Goal: Information Seeking & Learning: Learn about a topic

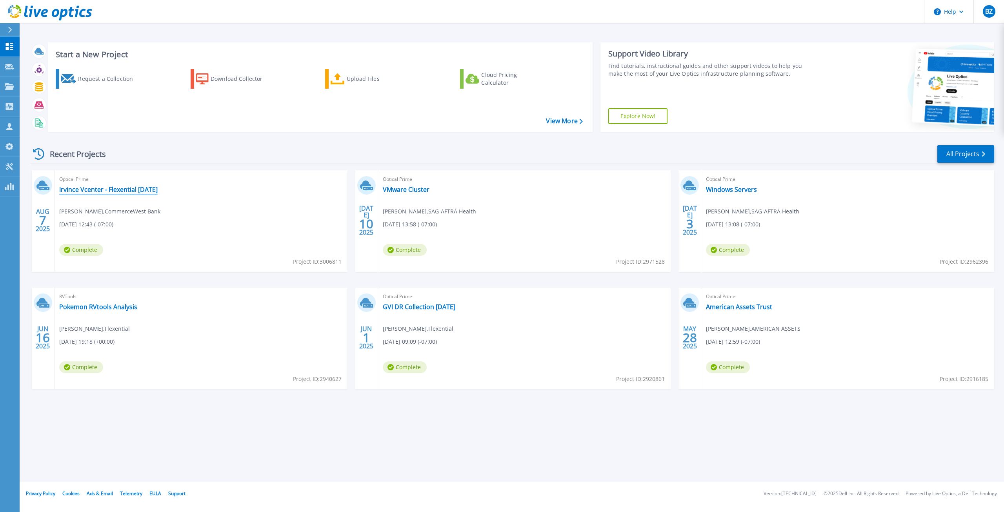
click at [105, 188] on link "Irvince Vcenter - Flexential [DATE]" at bounding box center [108, 189] width 98 height 8
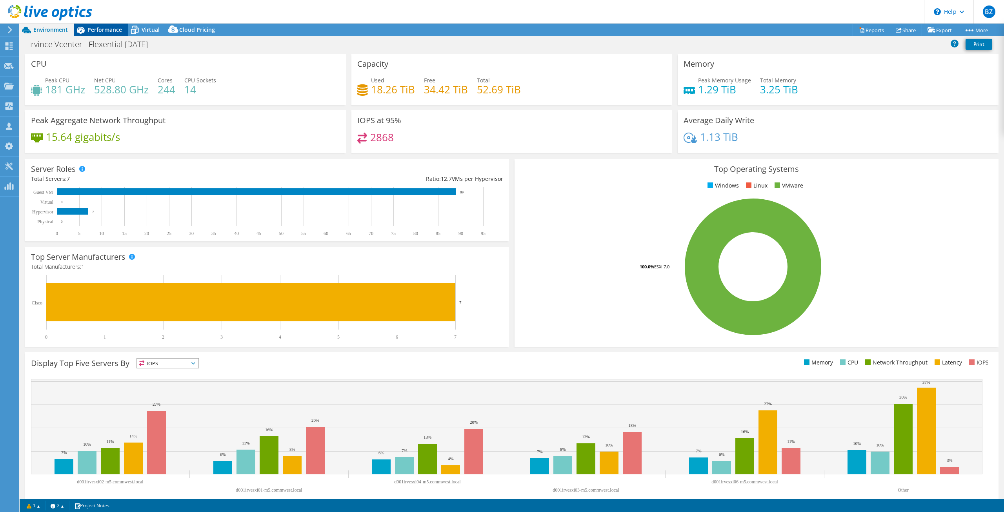
click at [104, 28] on span "Performance" at bounding box center [104, 29] width 35 height 7
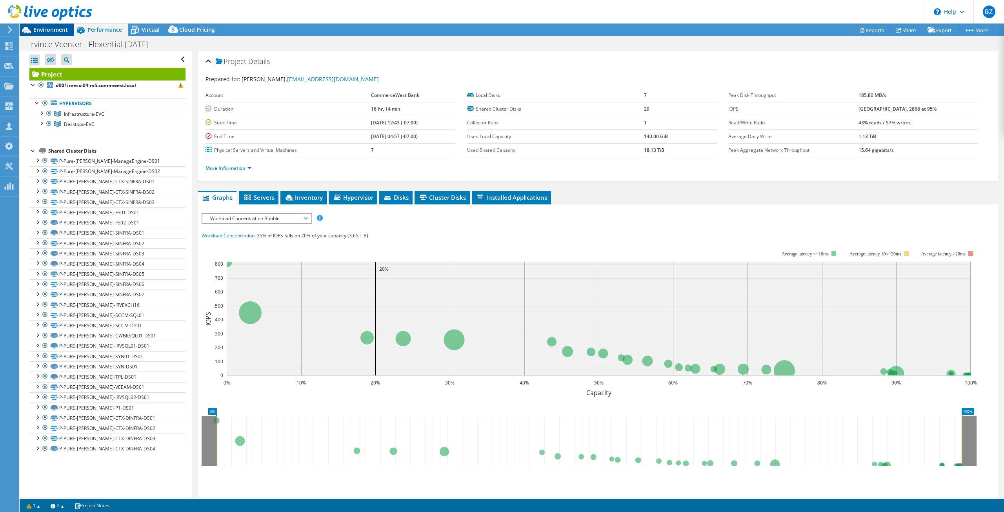
click at [54, 28] on span "Environment" at bounding box center [50, 29] width 35 height 7
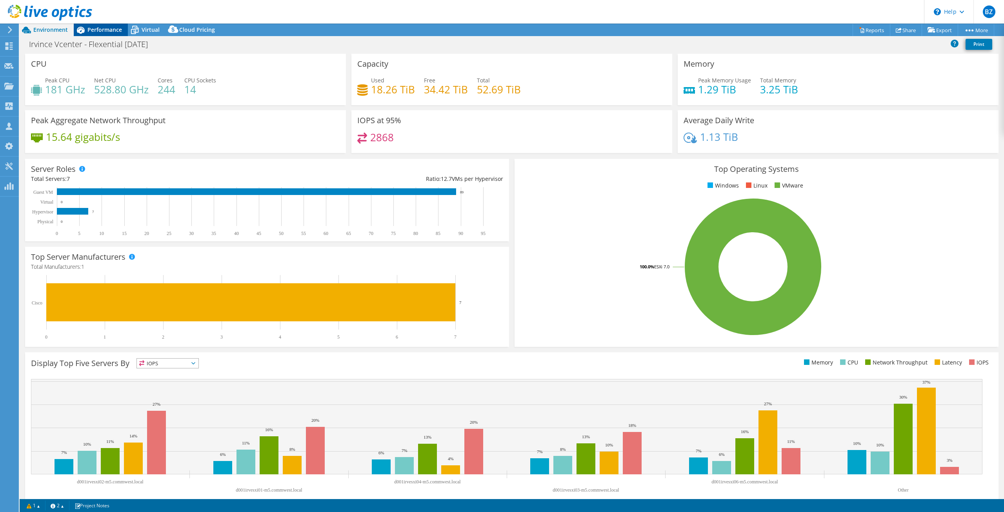
click at [91, 27] on span "Performance" at bounding box center [104, 29] width 35 height 7
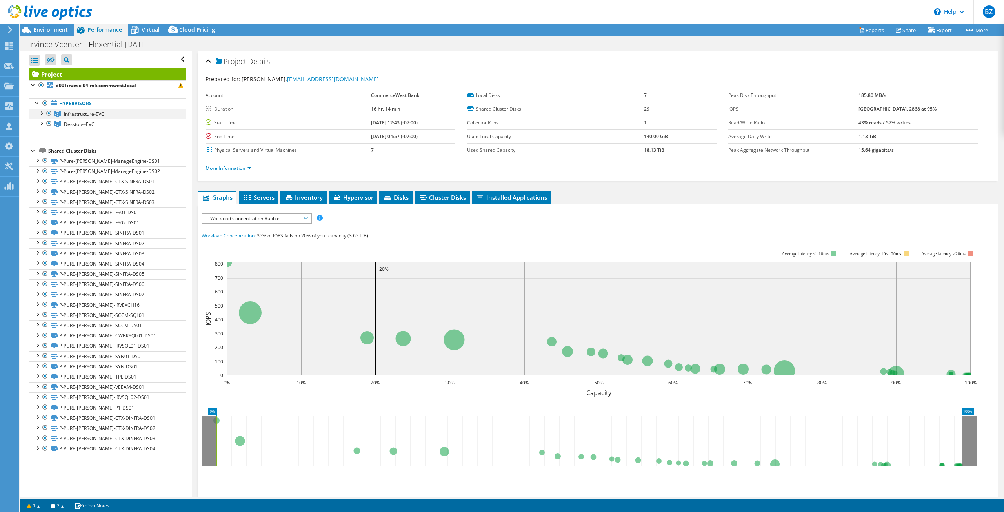
click at [42, 112] on div at bounding box center [41, 113] width 8 height 8
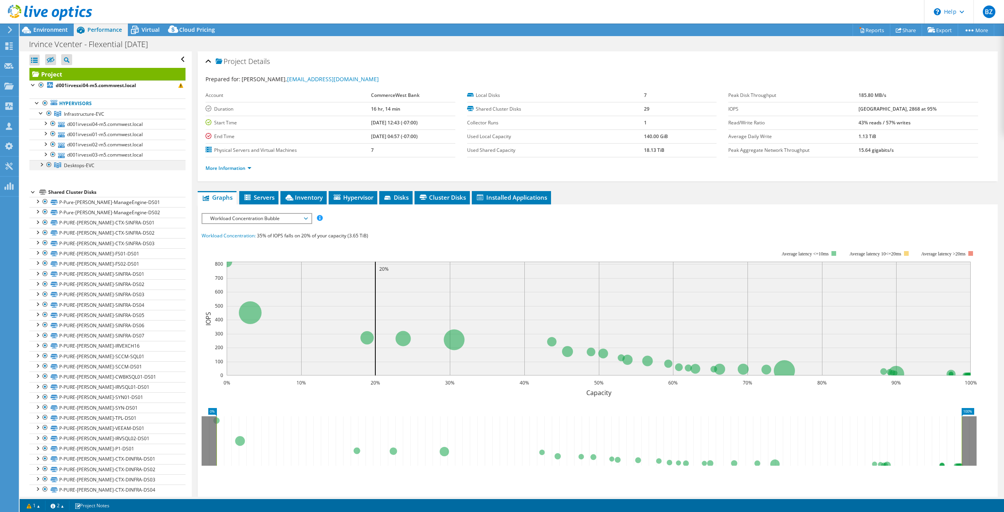
click at [42, 164] on div at bounding box center [41, 164] width 8 height 8
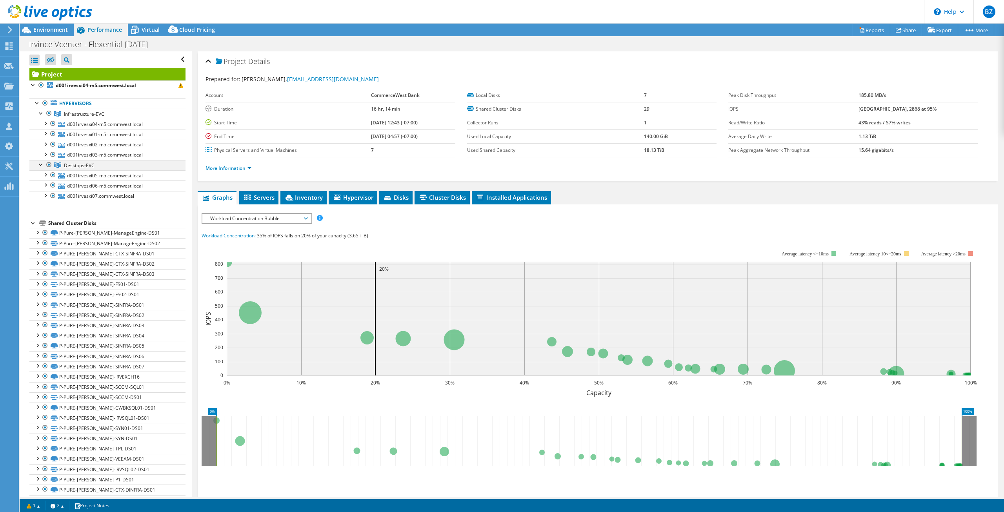
click at [42, 163] on div at bounding box center [41, 164] width 8 height 8
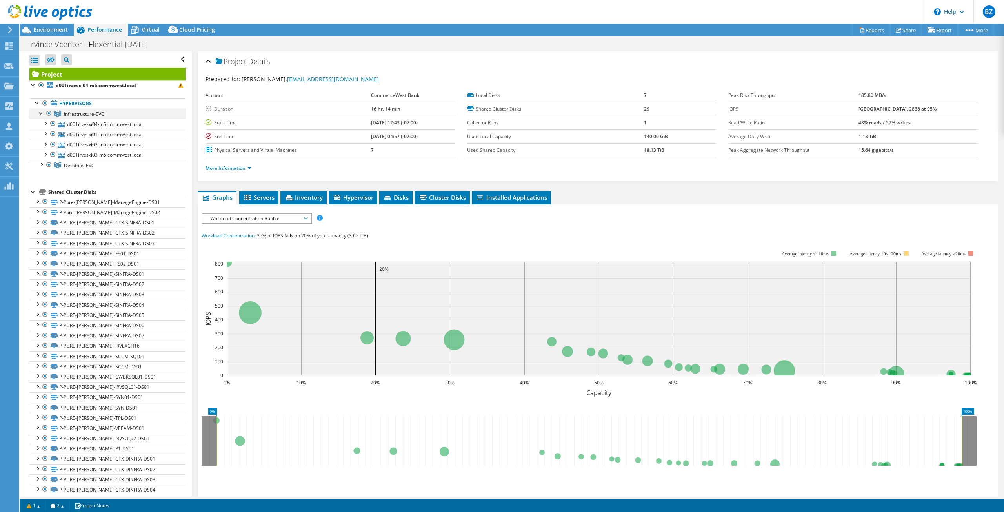
click at [41, 112] on div at bounding box center [41, 113] width 8 height 8
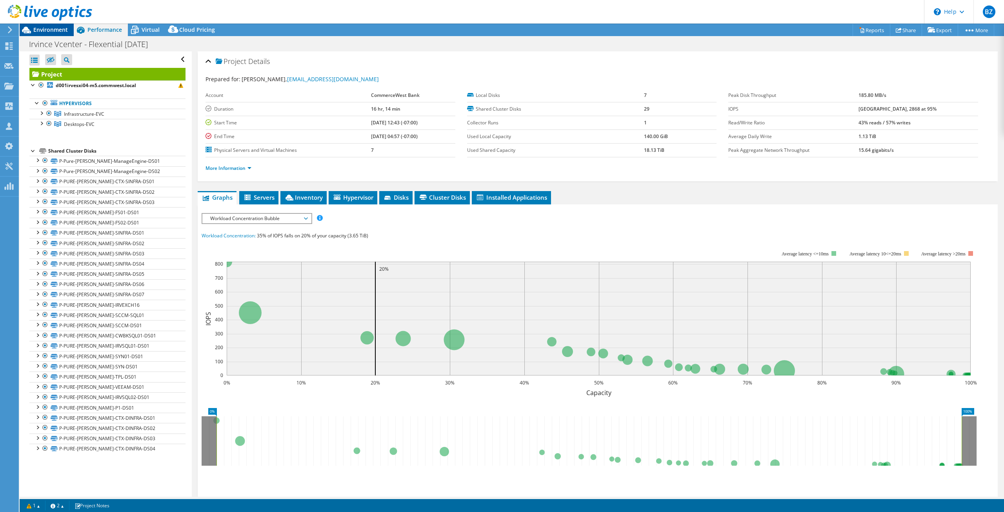
click at [44, 31] on span "Environment" at bounding box center [50, 29] width 35 height 7
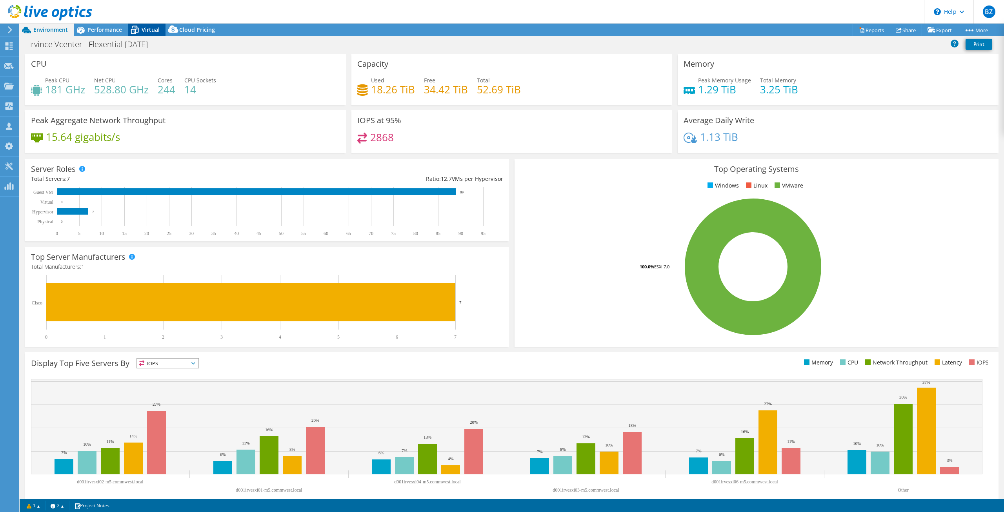
click at [157, 30] on span "Virtual" at bounding box center [151, 29] width 18 height 7
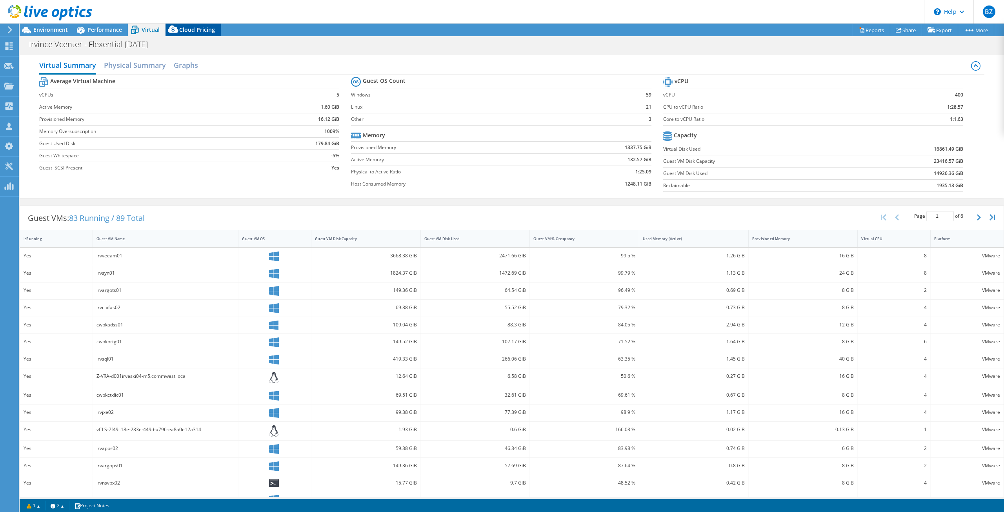
click at [192, 27] on span "Cloud Pricing" at bounding box center [197, 29] width 36 height 7
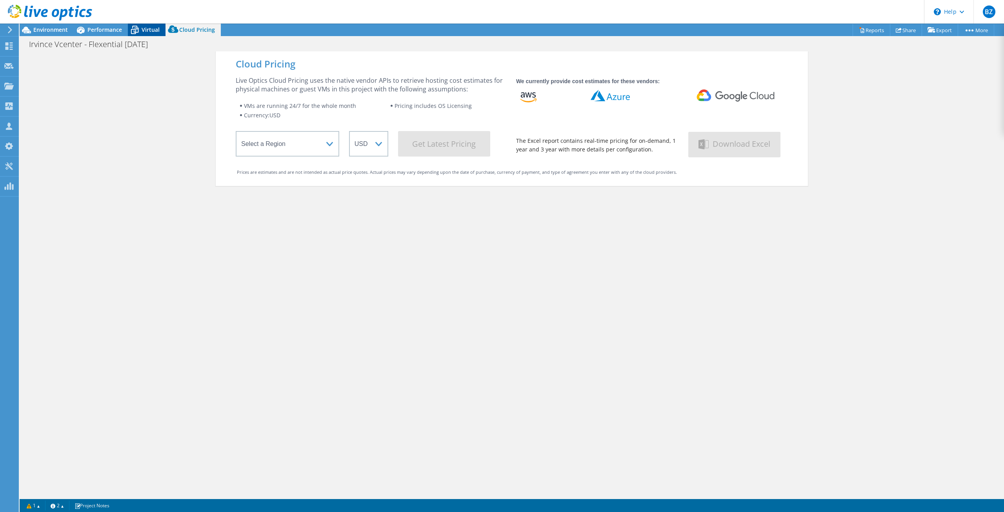
click at [151, 27] on span "Virtual" at bounding box center [151, 29] width 18 height 7
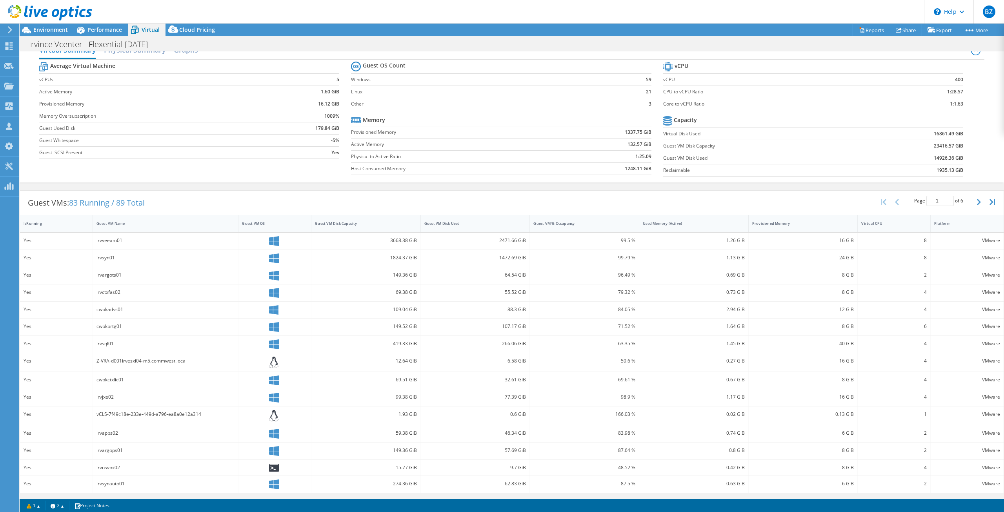
scroll to position [16, 0]
click at [189, 27] on span "Cloud Pricing" at bounding box center [197, 29] width 36 height 7
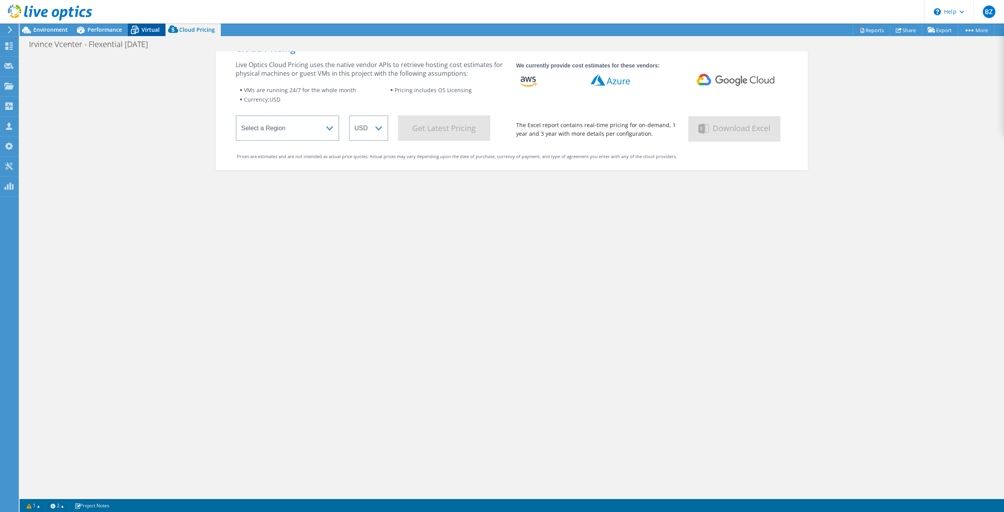
click at [148, 29] on span "Virtual" at bounding box center [151, 29] width 18 height 7
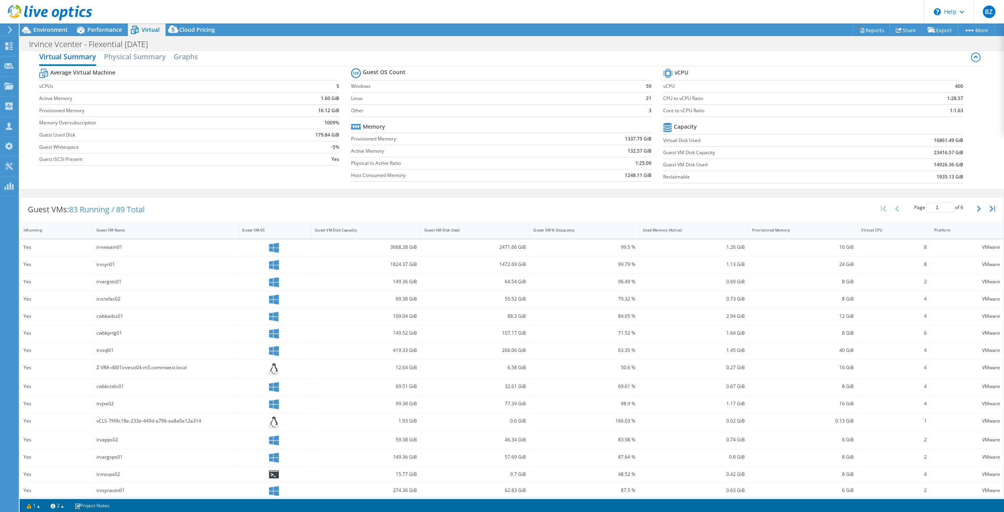
scroll to position [0, 0]
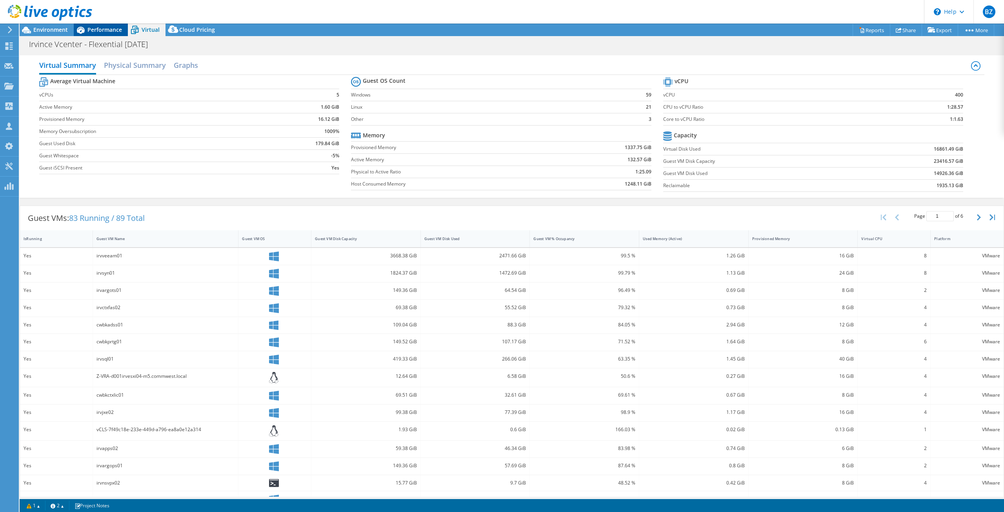
click at [103, 29] on span "Performance" at bounding box center [104, 29] width 35 height 7
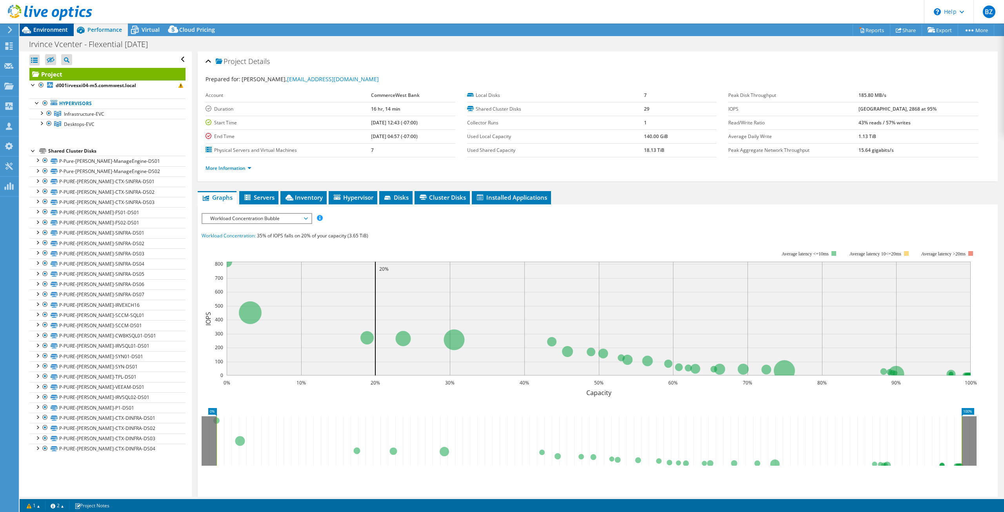
click at [51, 28] on span "Environment" at bounding box center [50, 29] width 35 height 7
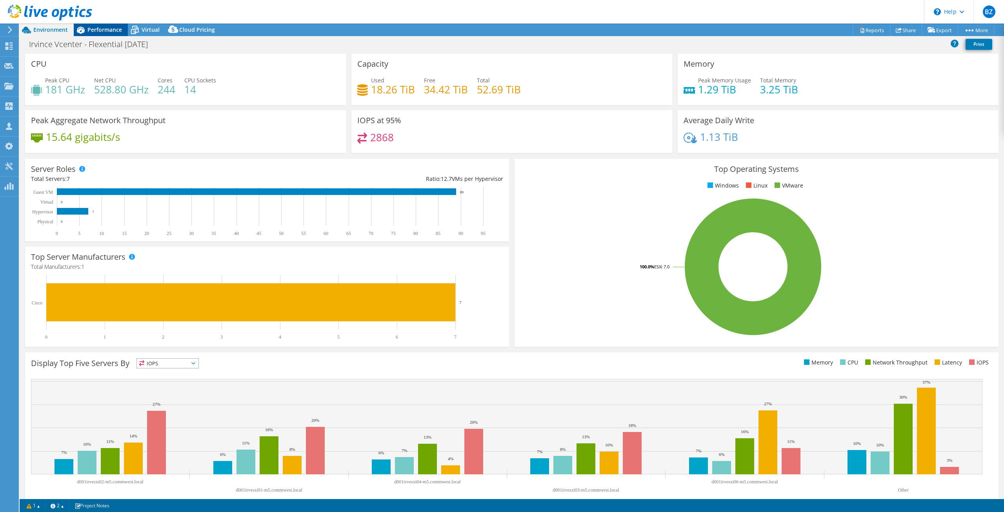
click at [104, 31] on span "Performance" at bounding box center [104, 29] width 35 height 7
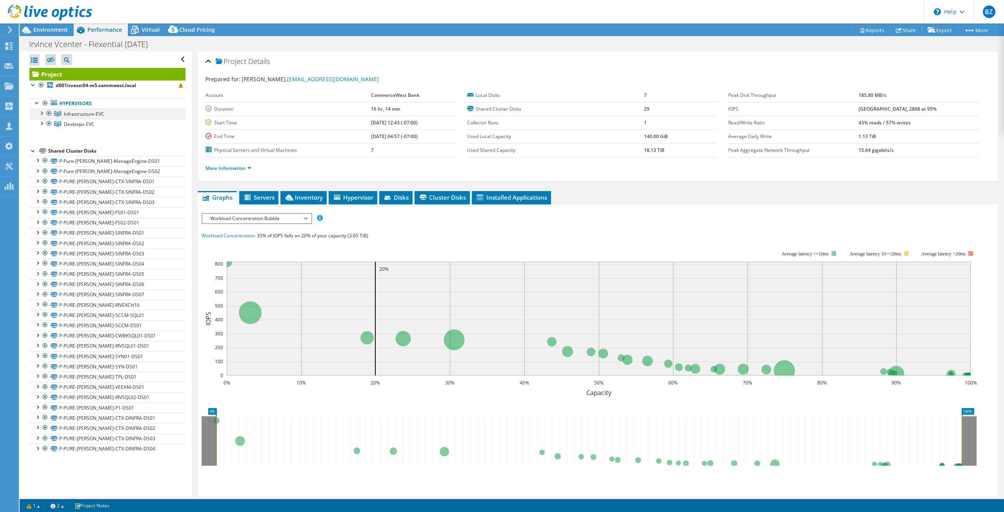
click at [42, 113] on div at bounding box center [41, 113] width 8 height 8
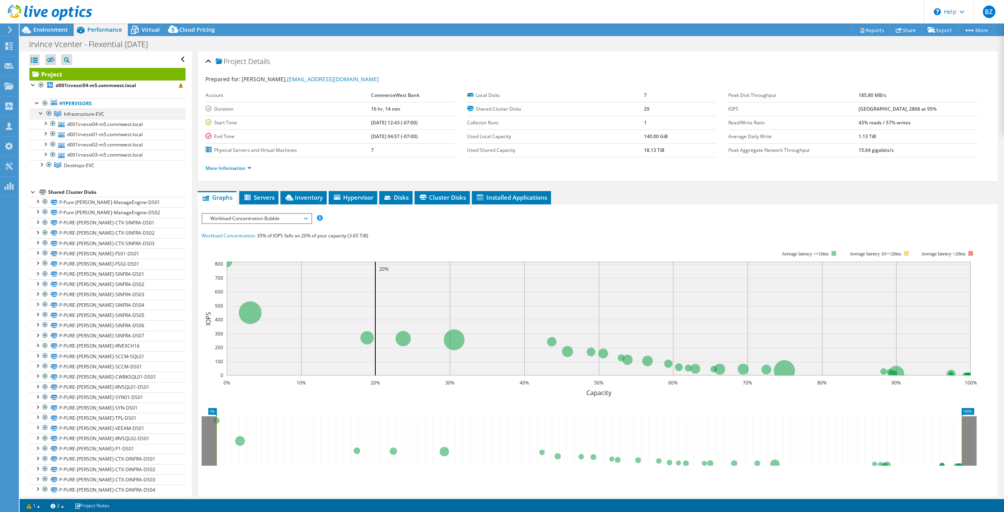
click at [42, 113] on div at bounding box center [41, 113] width 8 height 8
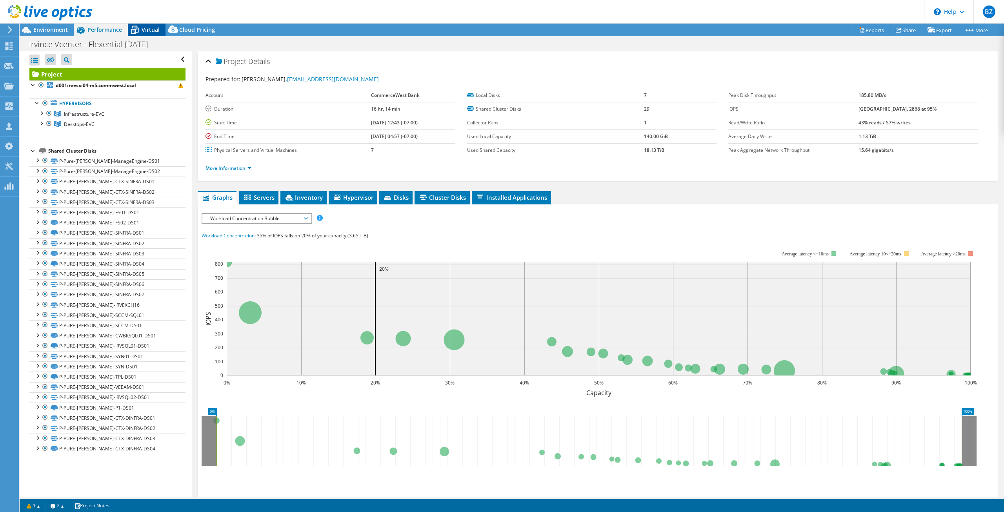
click at [148, 26] on span "Virtual" at bounding box center [151, 29] width 18 height 7
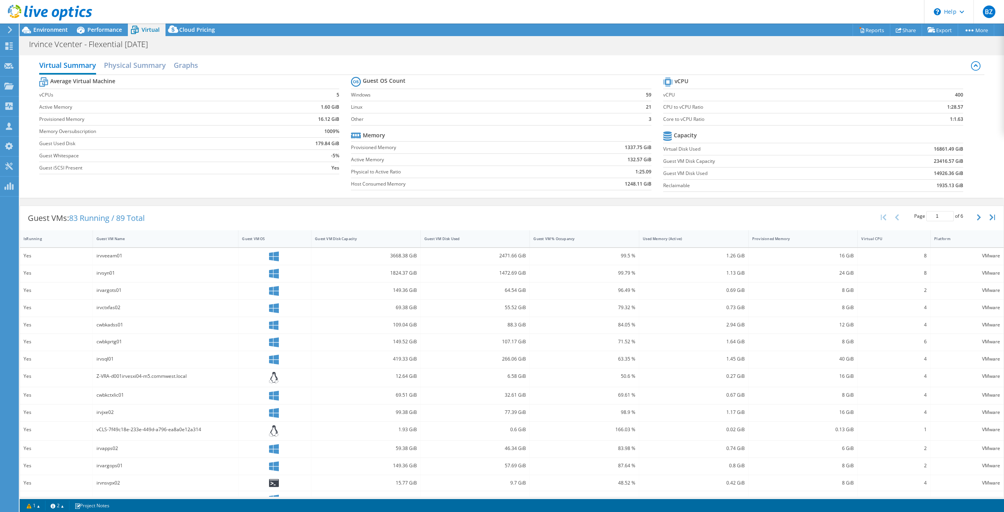
click at [529, 58] on div "Virtual Summary Physical Summary Graphs" at bounding box center [511, 66] width 945 height 18
click at [975, 217] on button "button" at bounding box center [979, 217] width 13 height 15
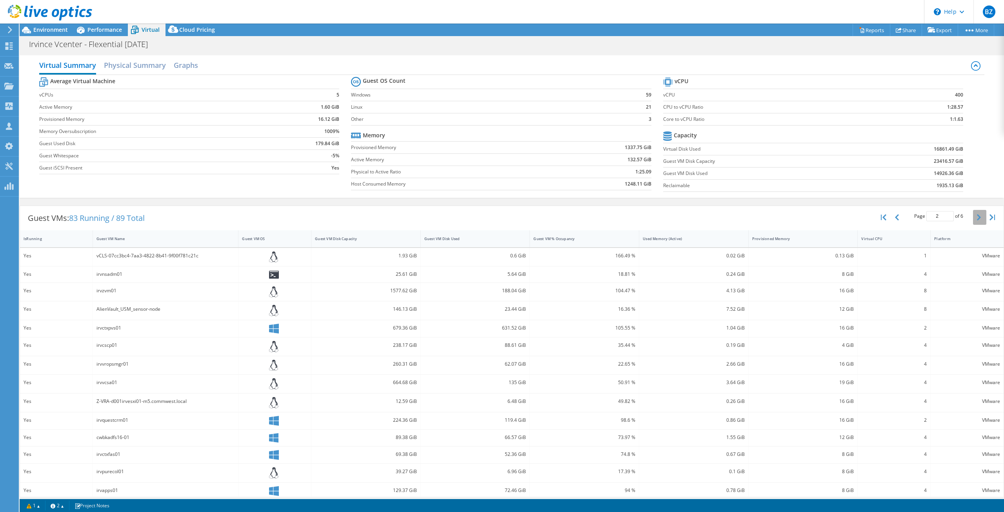
click at [975, 217] on button "button" at bounding box center [979, 217] width 13 height 15
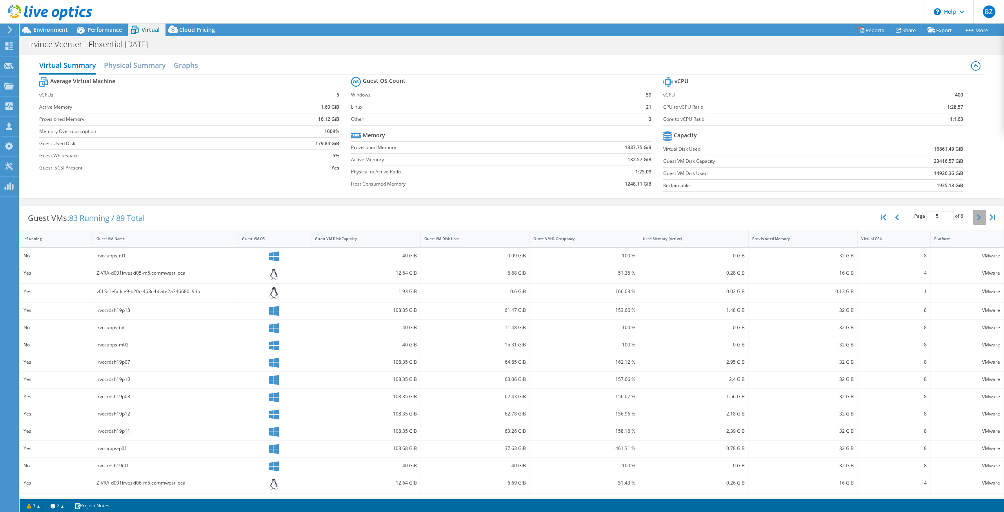
click at [975, 217] on button "button" at bounding box center [979, 217] width 13 height 15
click at [135, 67] on h2 "Physical Summary" at bounding box center [135, 65] width 62 height 17
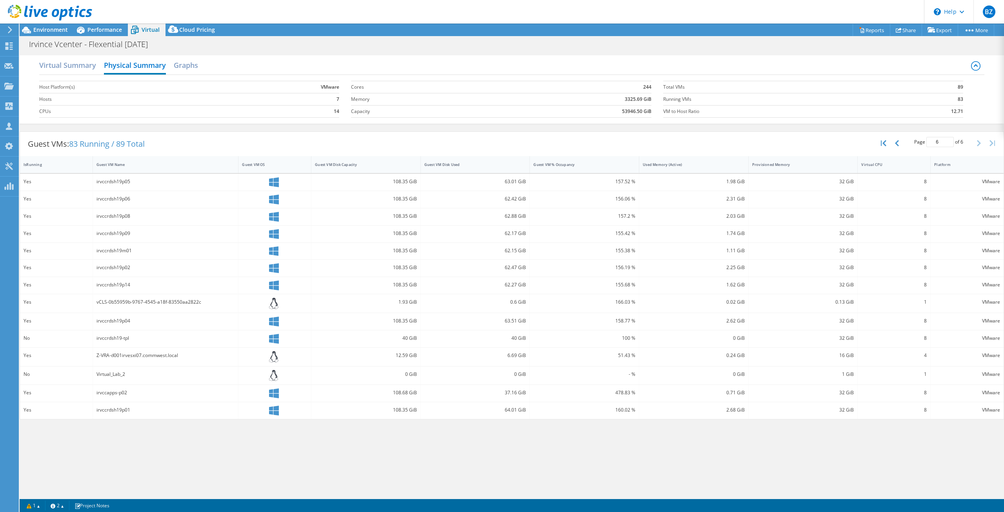
click at [507, 143] on div "Guest VMs: 83 Running / 89 Total Page 6 of 6 5 rows 10 rows 20 rows 25 rows 50 …" at bounding box center [511, 144] width 983 height 24
click at [74, 63] on h2 "Virtual Summary" at bounding box center [67, 65] width 57 height 17
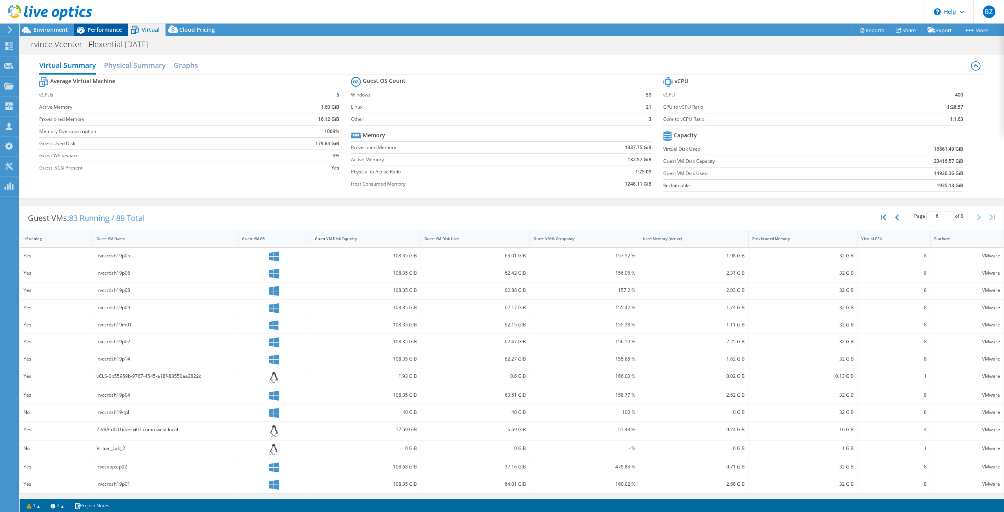
click at [103, 31] on span "Performance" at bounding box center [104, 29] width 35 height 7
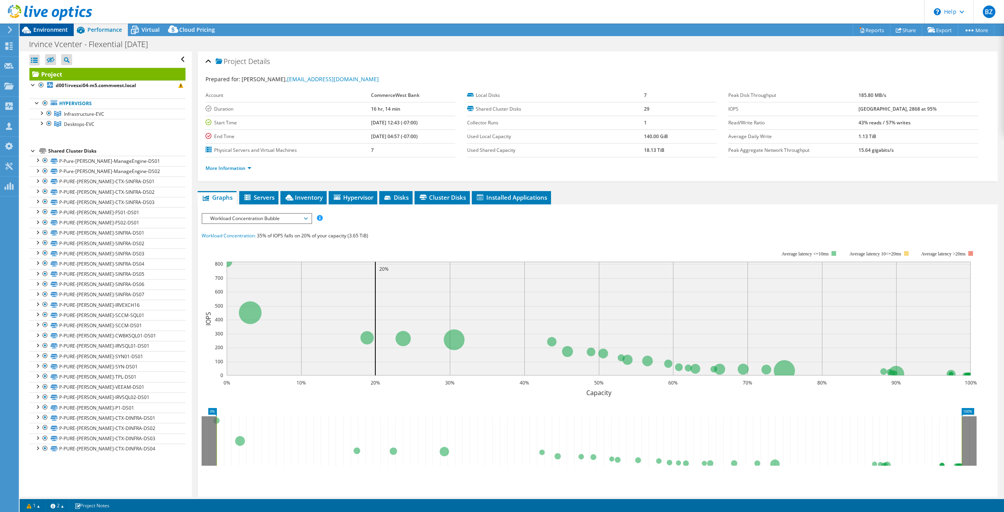
click at [59, 29] on span "Environment" at bounding box center [50, 29] width 35 height 7
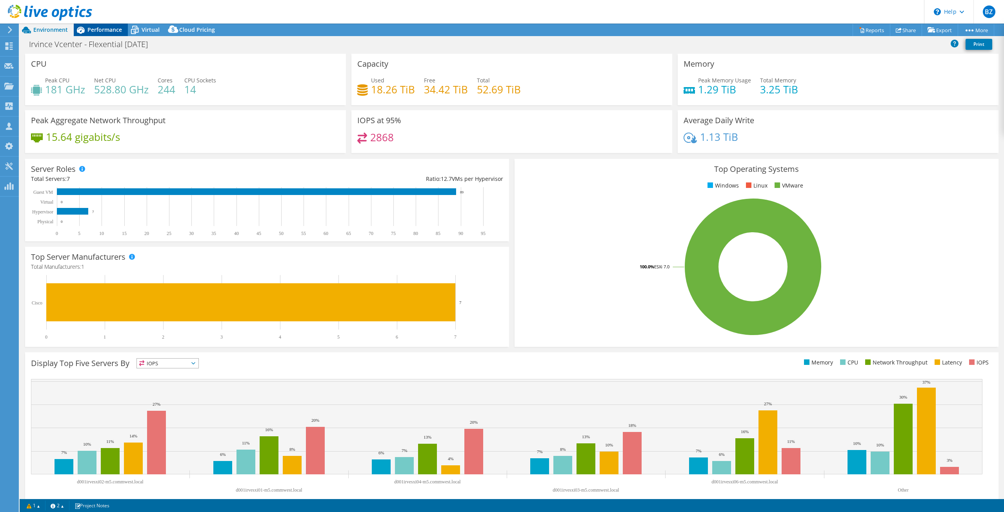
click at [100, 31] on span "Performance" at bounding box center [104, 29] width 35 height 7
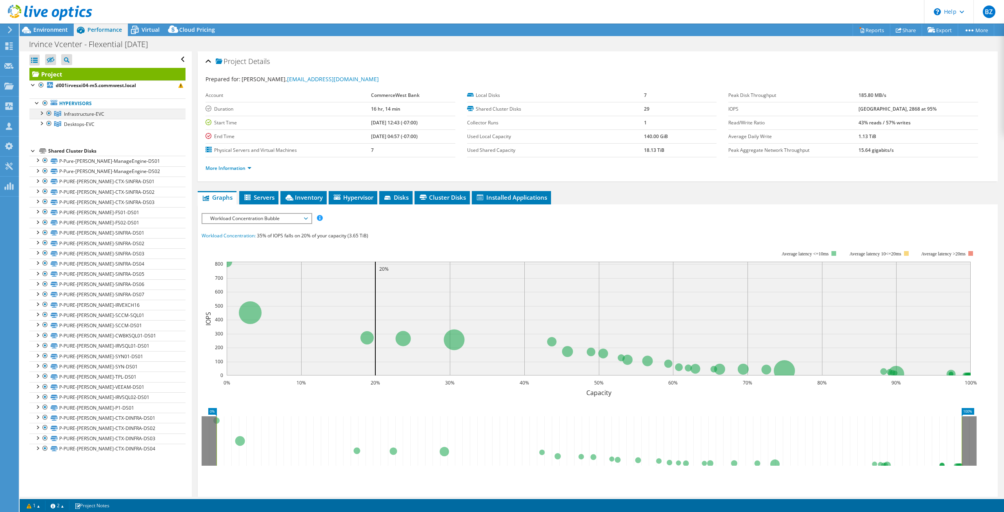
click at [40, 111] on div at bounding box center [41, 113] width 8 height 8
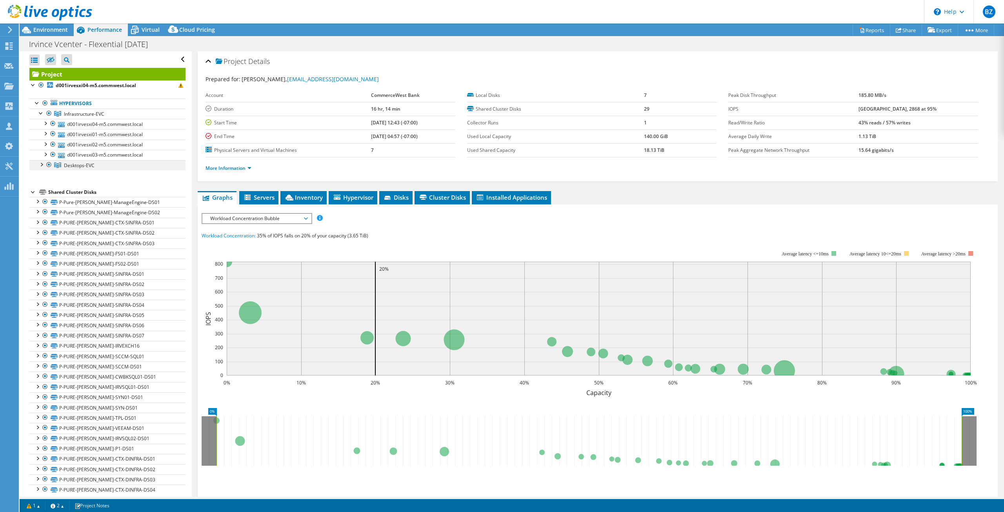
click at [40, 165] on div at bounding box center [41, 164] width 8 height 8
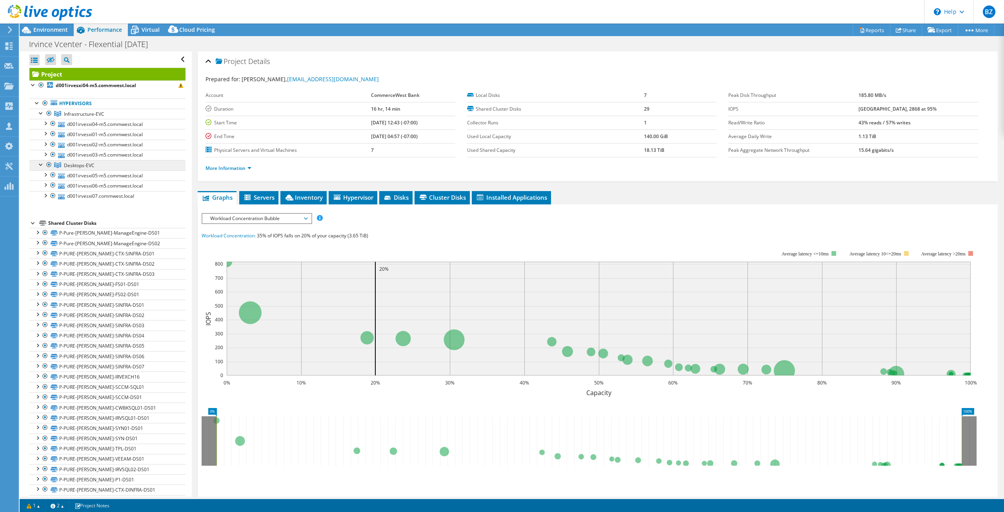
click at [79, 117] on span "Desktops-EVC" at bounding box center [84, 114] width 40 height 7
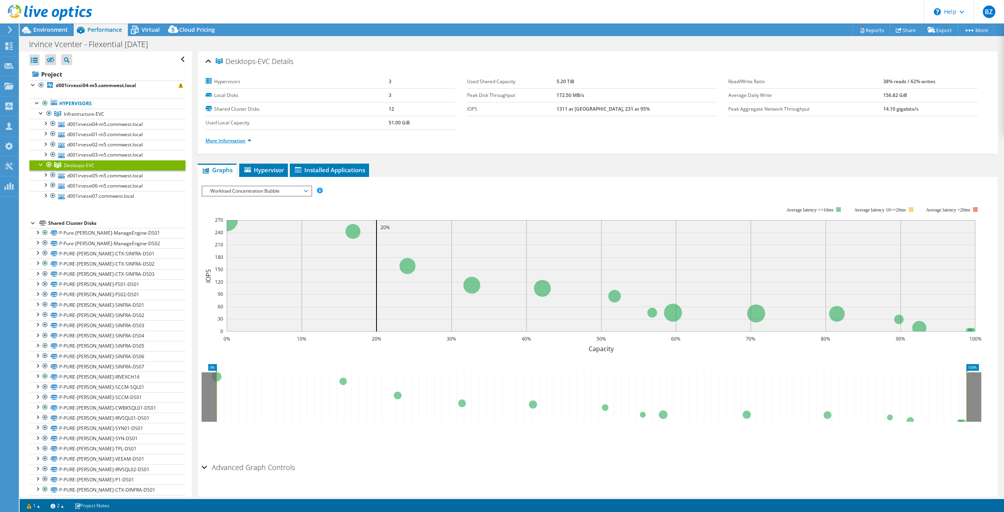
click at [243, 139] on link "More Information" at bounding box center [228, 140] width 46 height 7
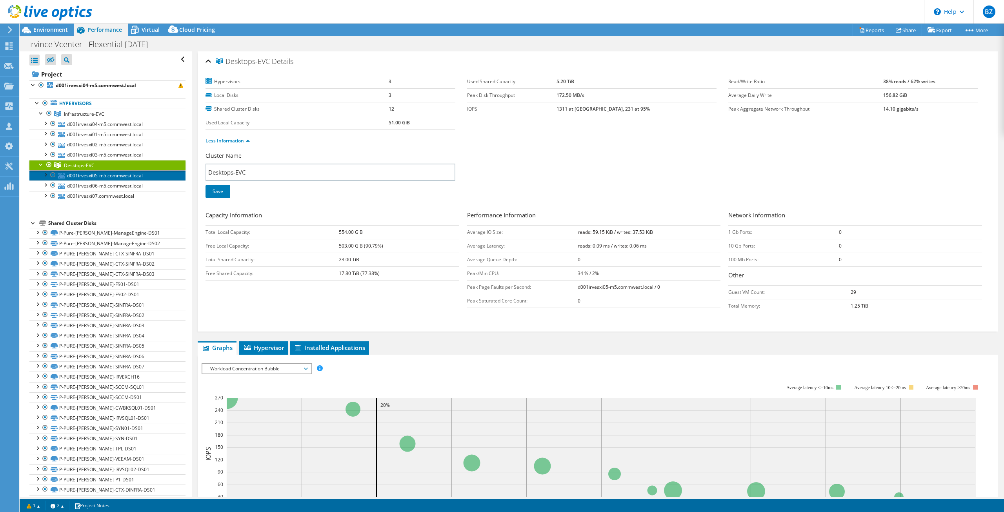
click at [104, 175] on link "d001irvesxi05-m5.commwest.local" at bounding box center [107, 175] width 156 height 10
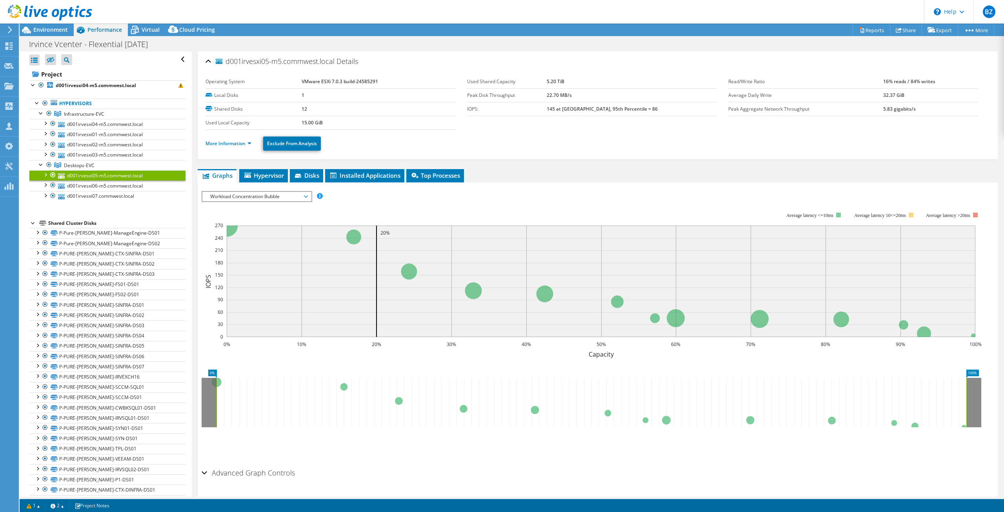
click at [103, 184] on link "d001irvesxi06-m5.commwest.local" at bounding box center [107, 185] width 156 height 10
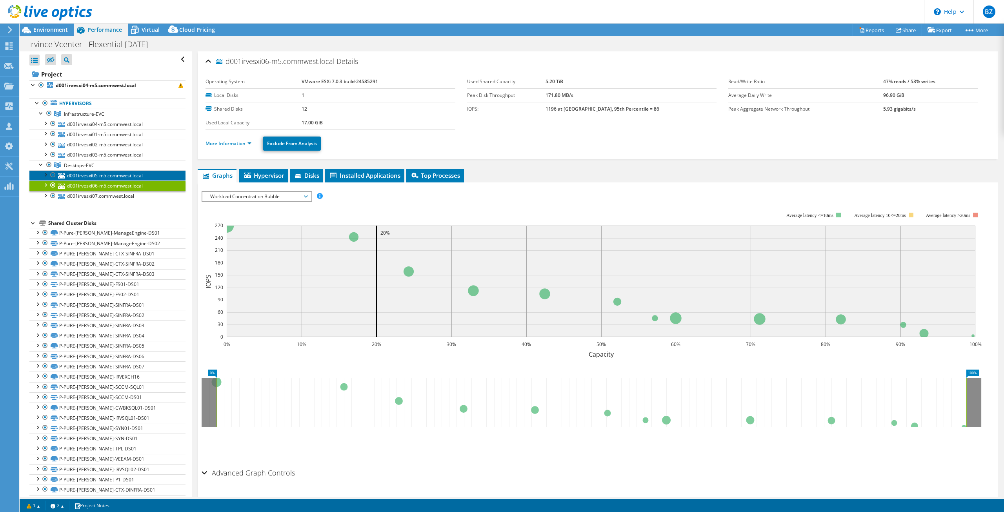
click at [100, 174] on link "d001irvesxi05-m5.commwest.local" at bounding box center [107, 175] width 156 height 10
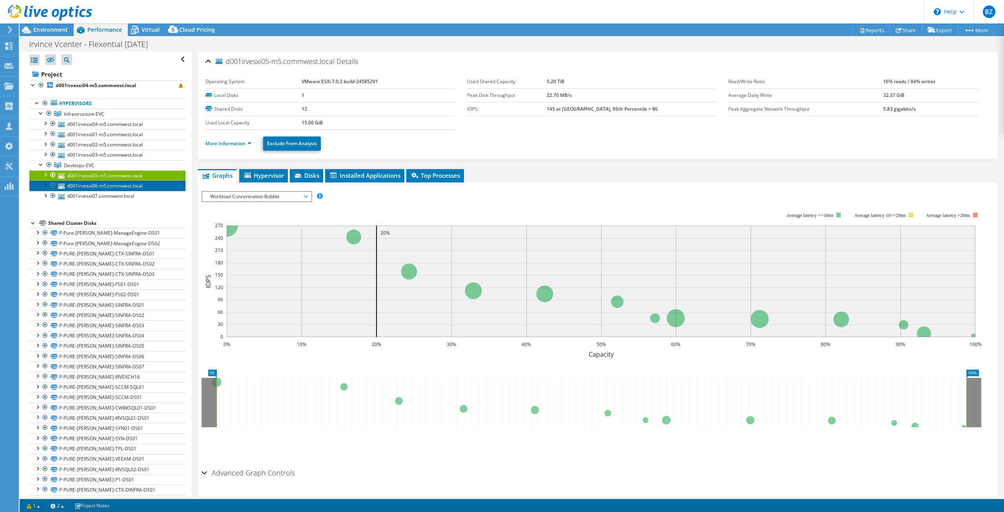
click at [95, 185] on link "d001irvesxi06-m5.commwest.local" at bounding box center [107, 185] width 156 height 10
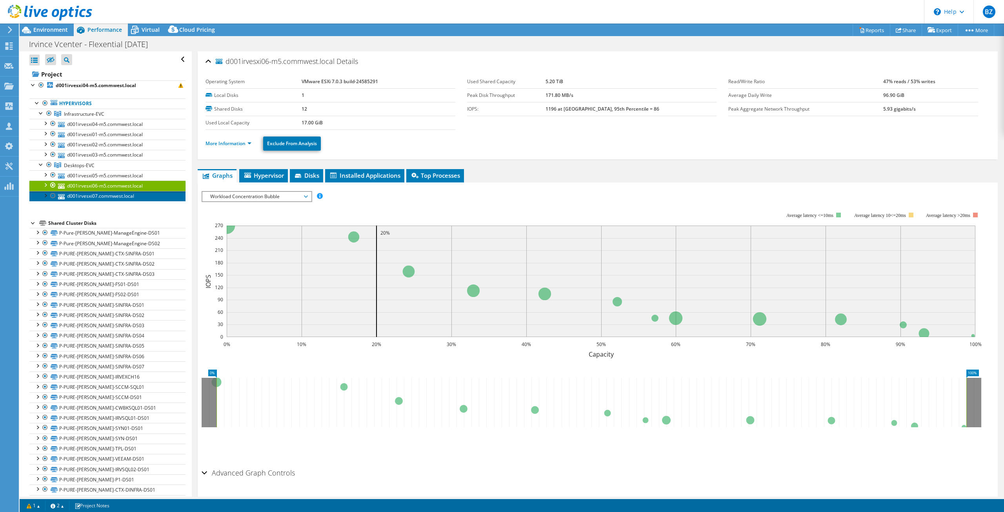
click at [100, 197] on link "d001irvesxi07.commwest.local" at bounding box center [107, 196] width 156 height 10
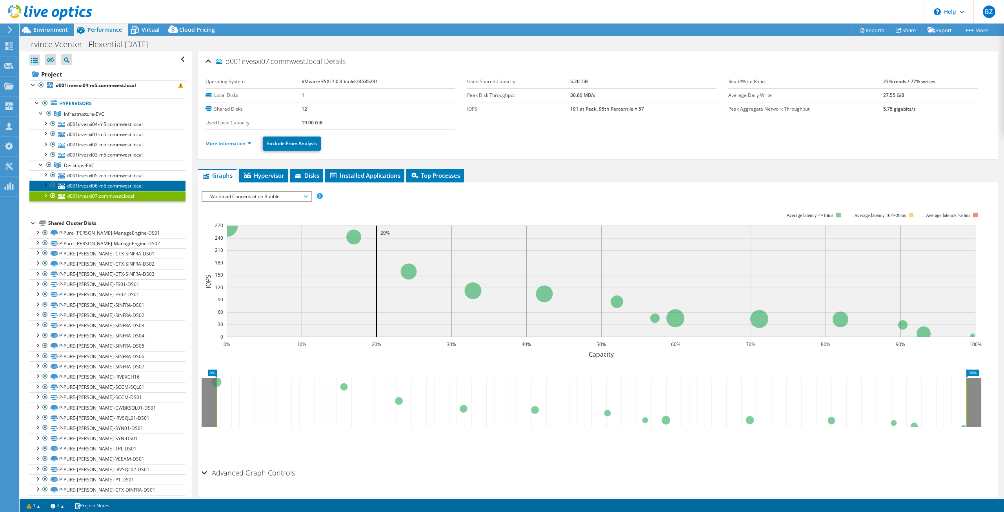
click at [102, 187] on link "d001irvesxi06-m5.commwest.local" at bounding box center [107, 185] width 156 height 10
click at [102, 194] on link "d001irvesxi07.commwest.local" at bounding box center [107, 196] width 156 height 10
click at [104, 184] on link "d001irvesxi06-m5.commwest.local" at bounding box center [107, 185] width 156 height 10
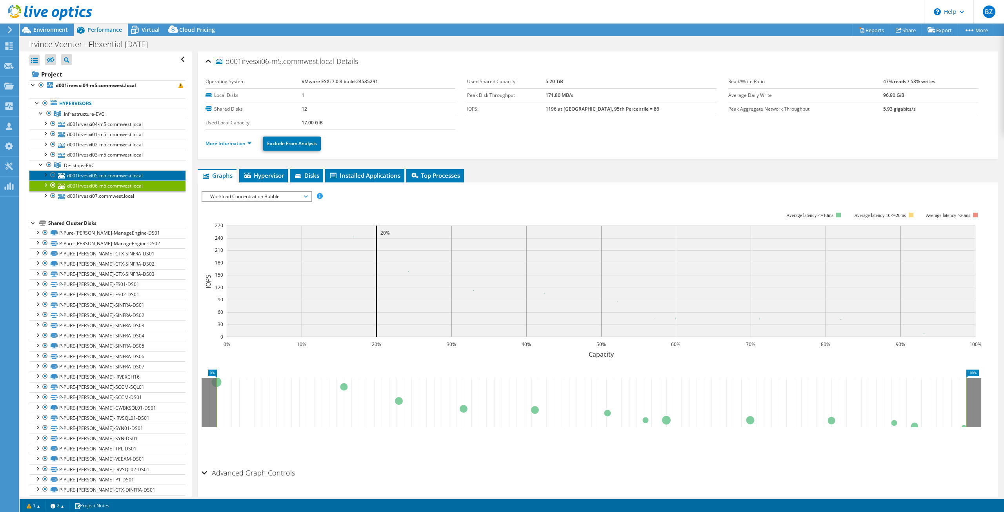
click at [102, 174] on link "d001irvesxi05-m5.commwest.local" at bounding box center [107, 175] width 156 height 10
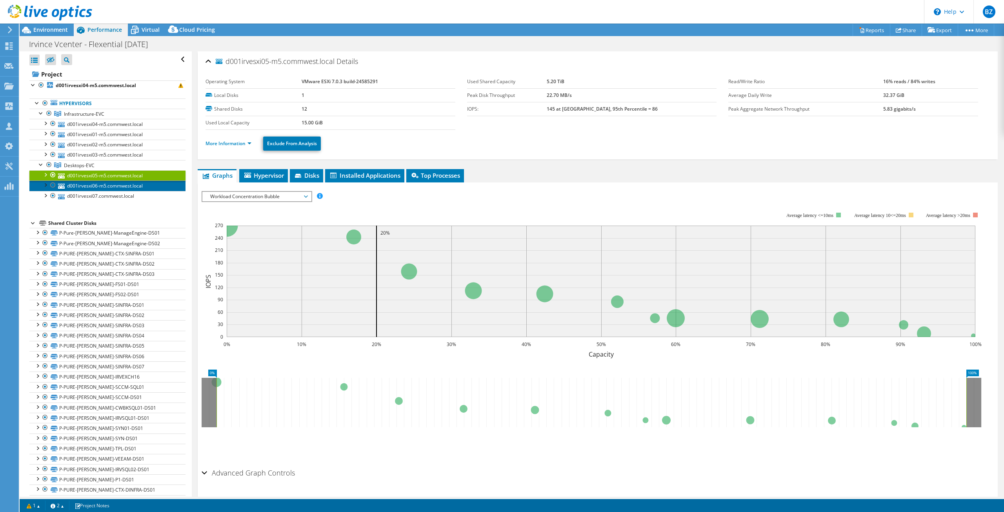
click at [98, 185] on link "d001irvesxi06-m5.commwest.local" at bounding box center [107, 185] width 156 height 10
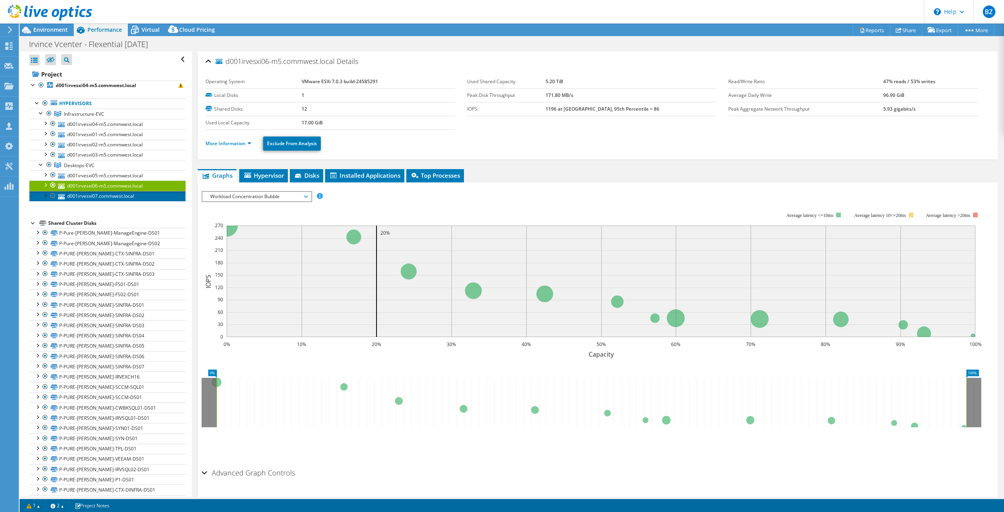
click at [97, 198] on link "d001irvesxi07.commwest.local" at bounding box center [107, 196] width 156 height 10
click at [94, 185] on link "d001irvesxi06-m5.commwest.local" at bounding box center [107, 185] width 156 height 10
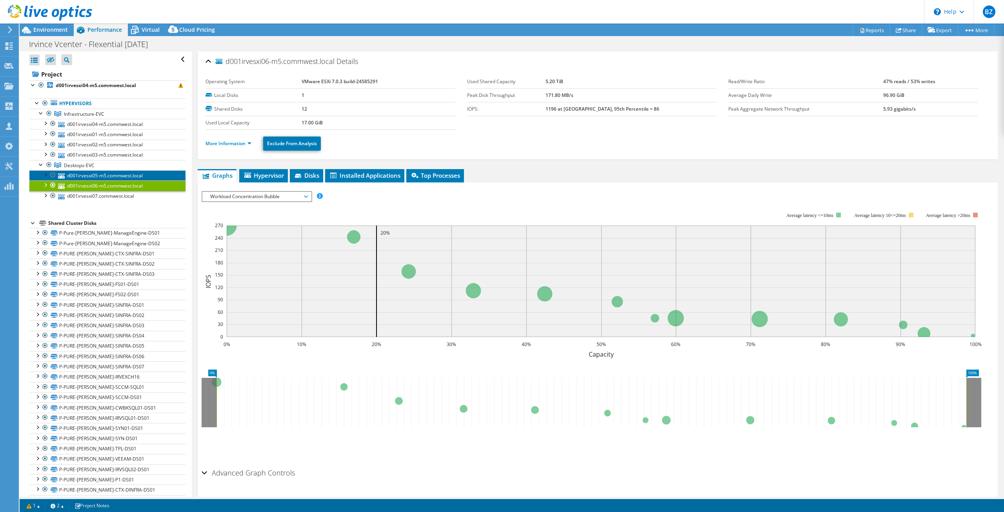
click at [94, 174] on link "d001irvesxi05-m5.commwest.local" at bounding box center [107, 175] width 156 height 10
click at [44, 122] on div at bounding box center [45, 123] width 8 height 8
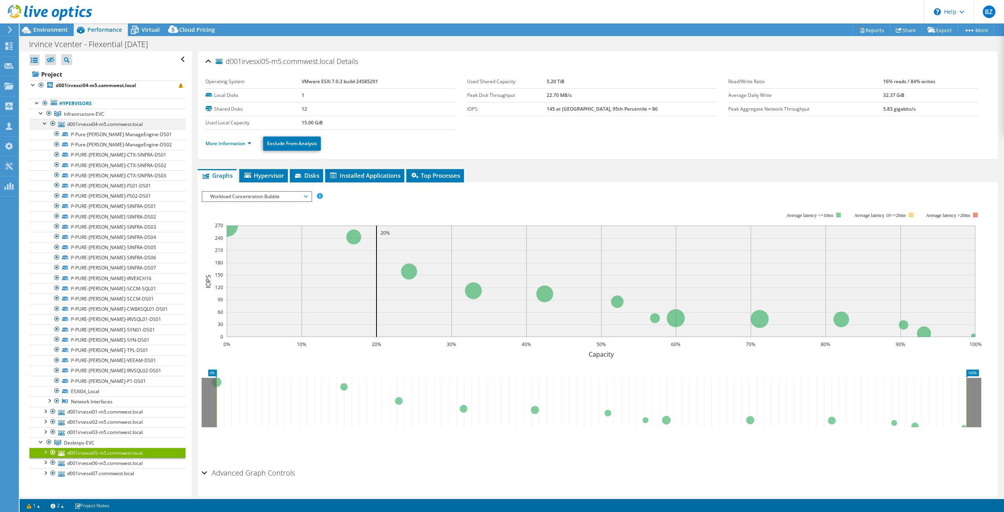
click at [44, 122] on div at bounding box center [45, 123] width 8 height 8
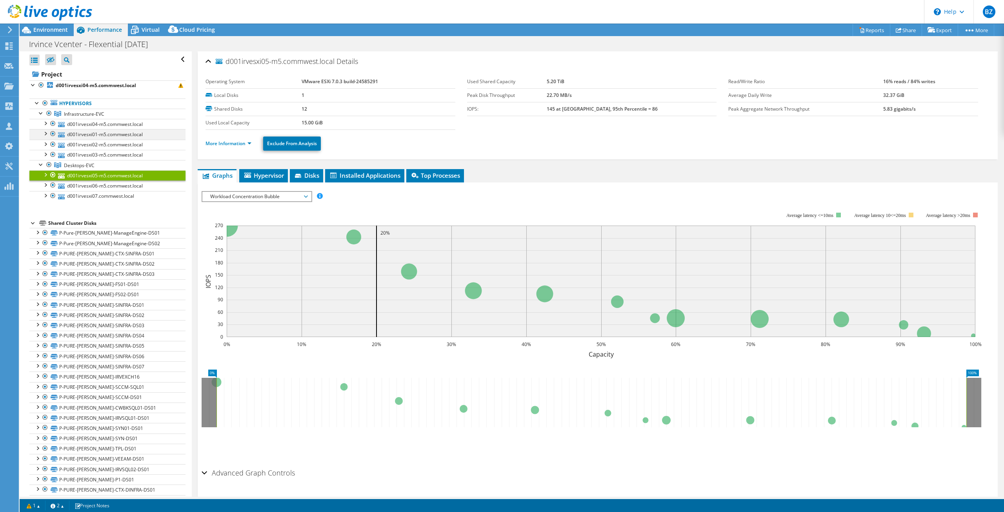
click at [45, 131] on div at bounding box center [45, 133] width 8 height 8
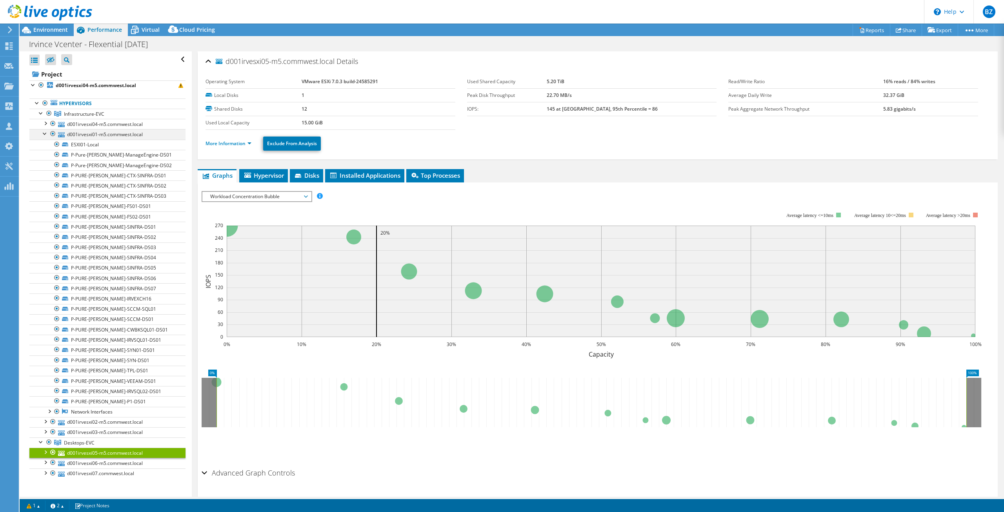
click at [45, 131] on div at bounding box center [45, 133] width 8 height 8
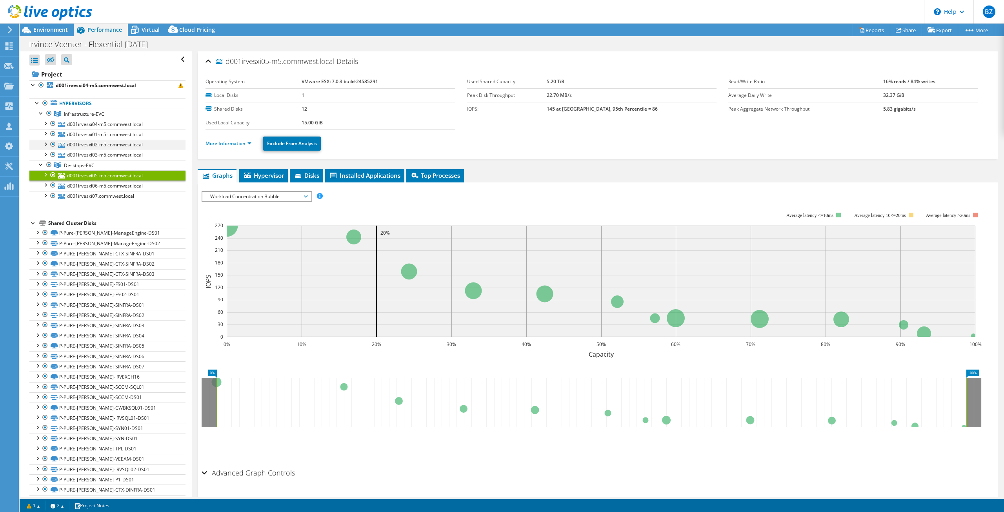
click at [45, 142] on div at bounding box center [45, 144] width 8 height 8
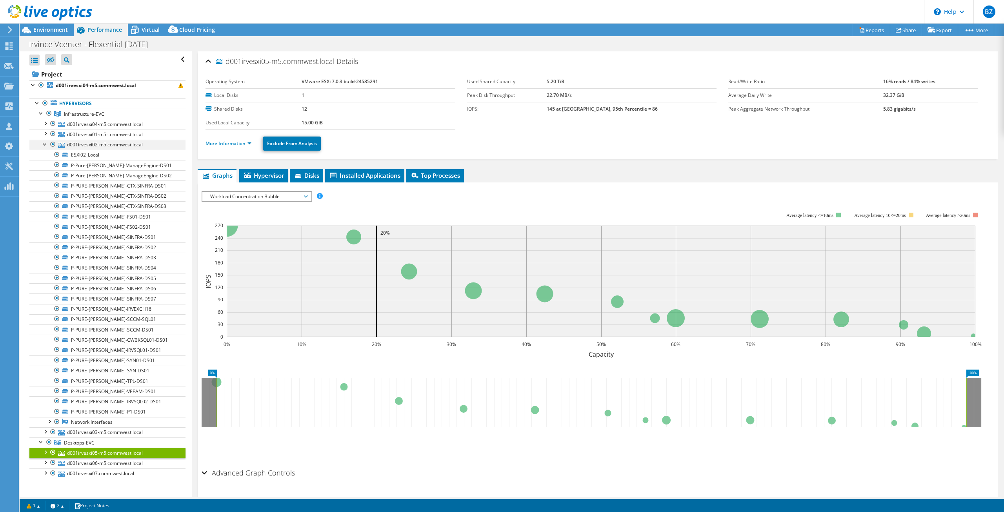
click at [45, 142] on div at bounding box center [45, 144] width 8 height 8
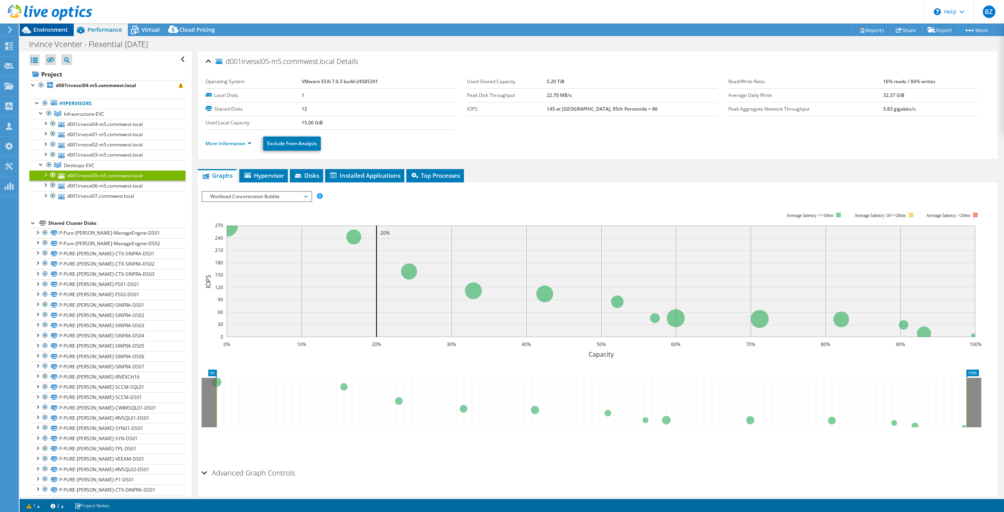
click at [54, 31] on span "Environment" at bounding box center [50, 29] width 35 height 7
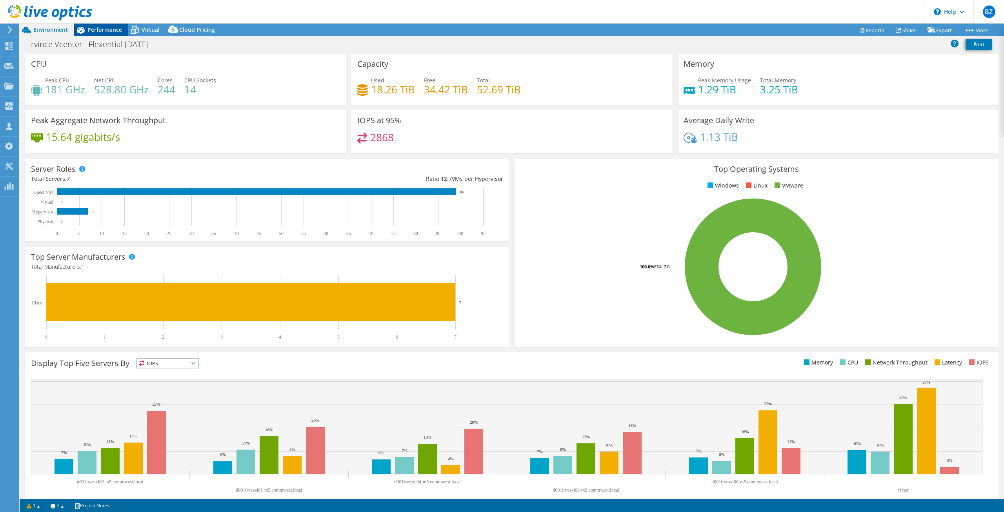
click at [102, 35] on div "Performance" at bounding box center [101, 30] width 54 height 13
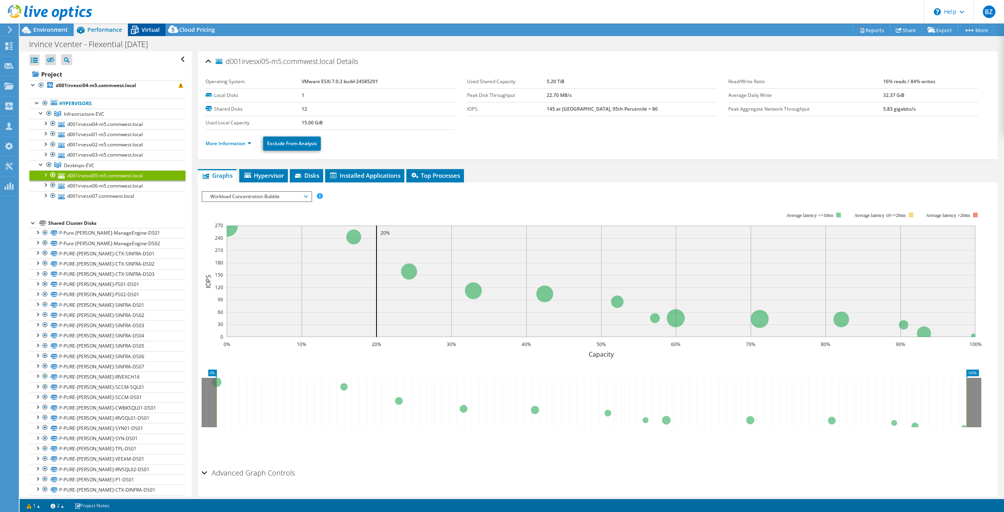
click at [141, 29] on icon at bounding box center [135, 30] width 14 height 14
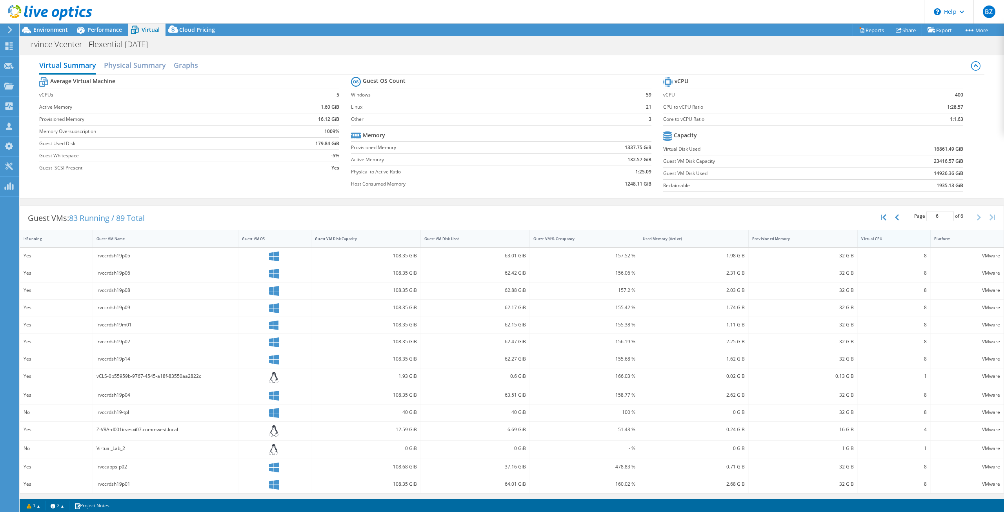
click at [880, 240] on div "Virtual CPU" at bounding box center [889, 238] width 56 height 5
type input "1"
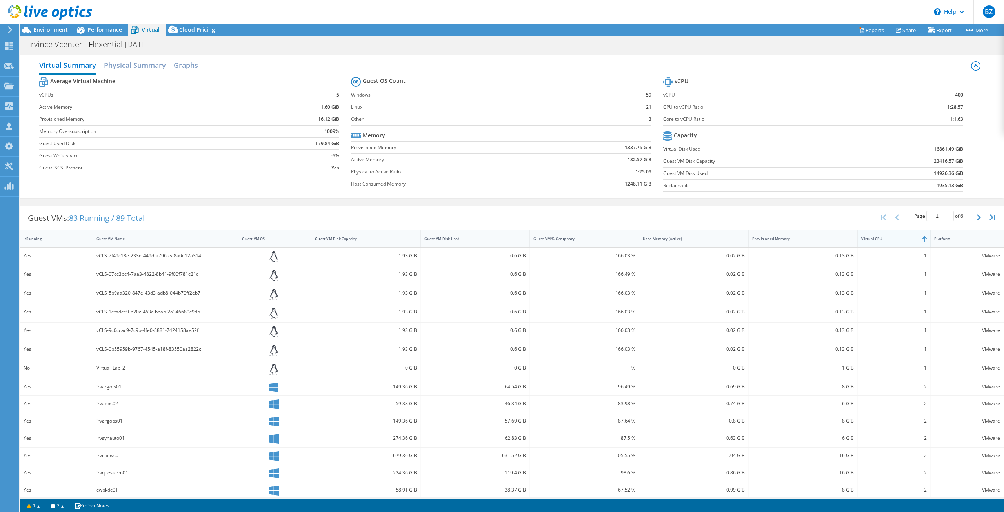
click at [883, 239] on div "Virtual CPU" at bounding box center [889, 238] width 56 height 5
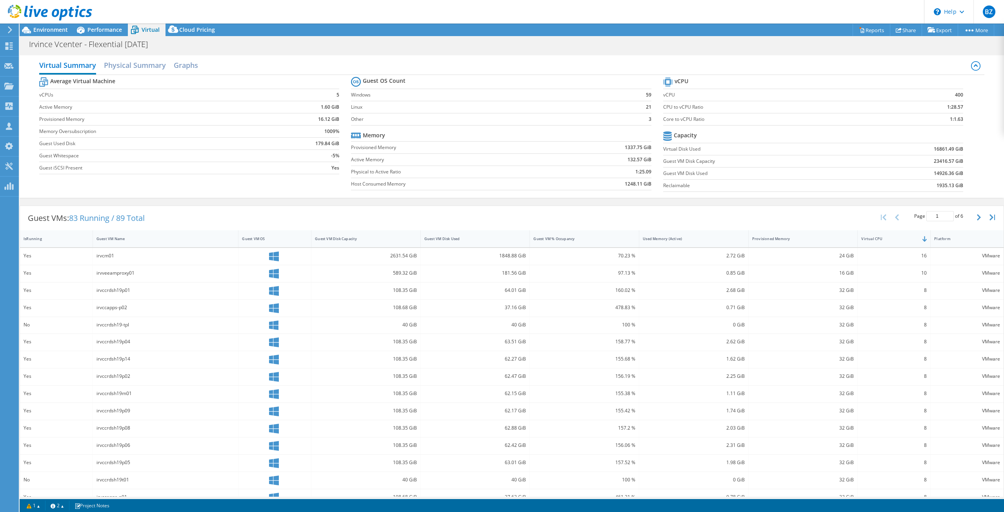
click at [799, 250] on div "24 GiB" at bounding box center [802, 256] width 109 height 17
click at [804, 241] on div "Provisioned Memory" at bounding box center [798, 239] width 100 height 12
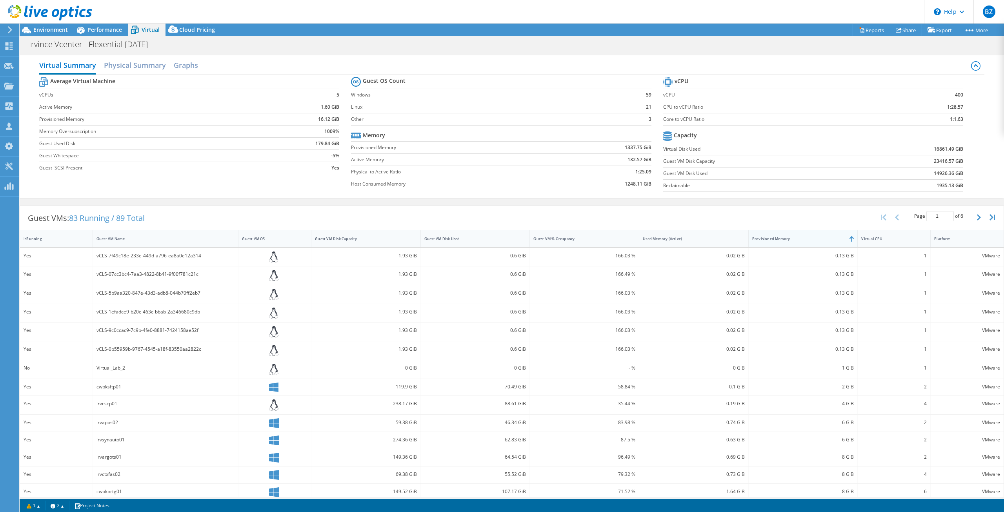
click at [804, 240] on div "Provisioned Memory" at bounding box center [798, 238] width 93 height 5
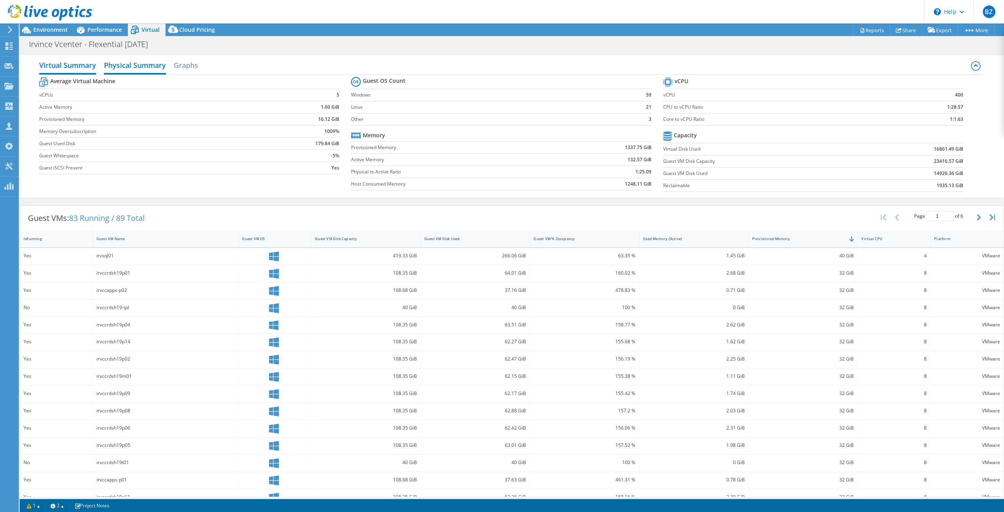
click at [135, 65] on h2 "Physical Summary" at bounding box center [135, 65] width 62 height 17
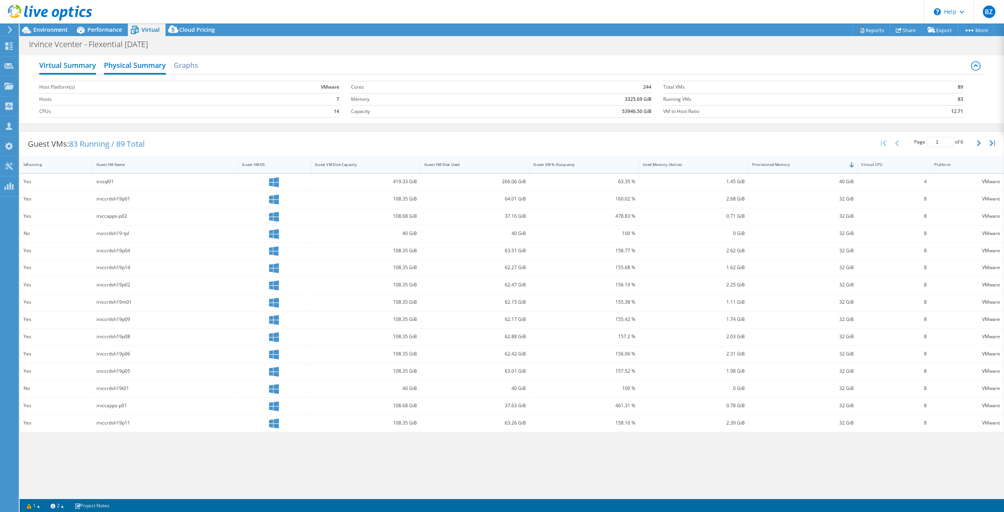
click at [82, 66] on h2 "Virtual Summary" at bounding box center [67, 65] width 57 height 17
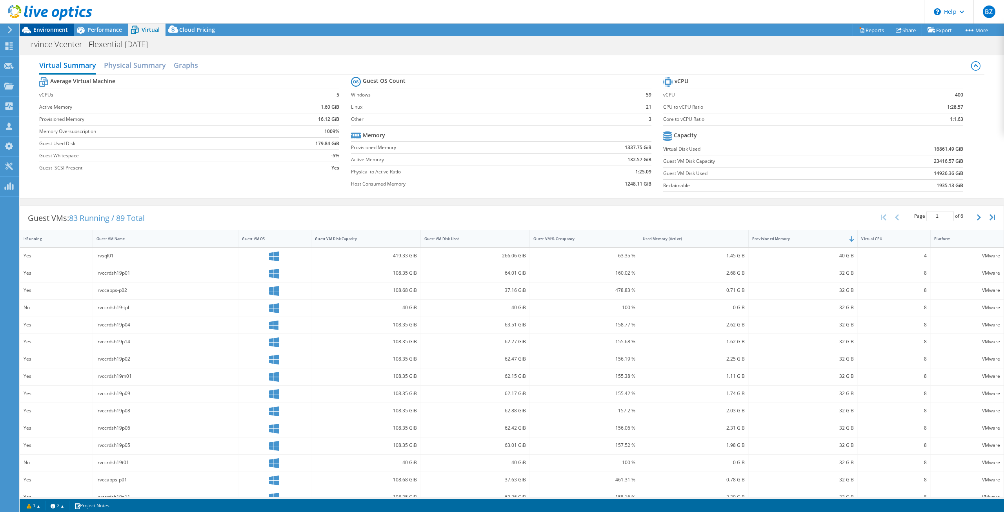
click at [61, 33] on span "Environment" at bounding box center [50, 29] width 35 height 7
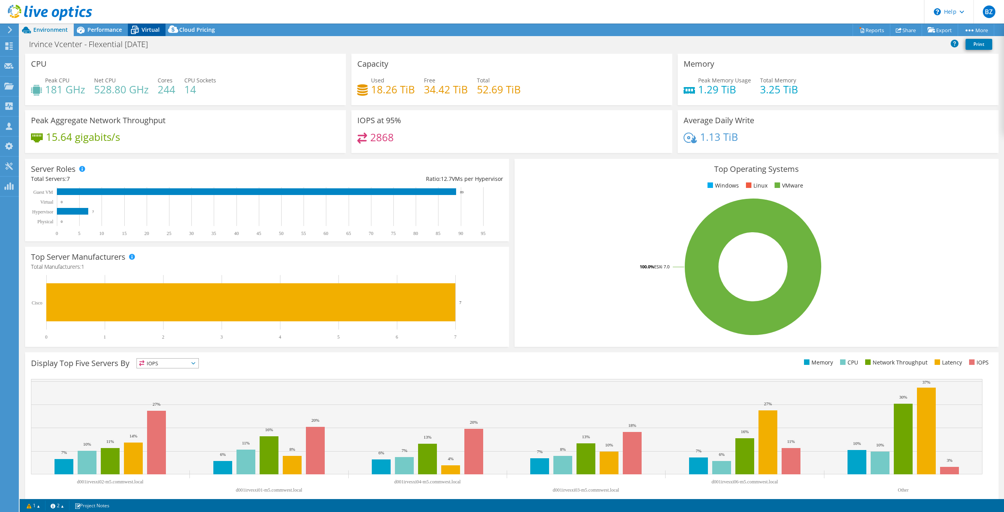
click at [156, 30] on span "Virtual" at bounding box center [151, 29] width 18 height 7
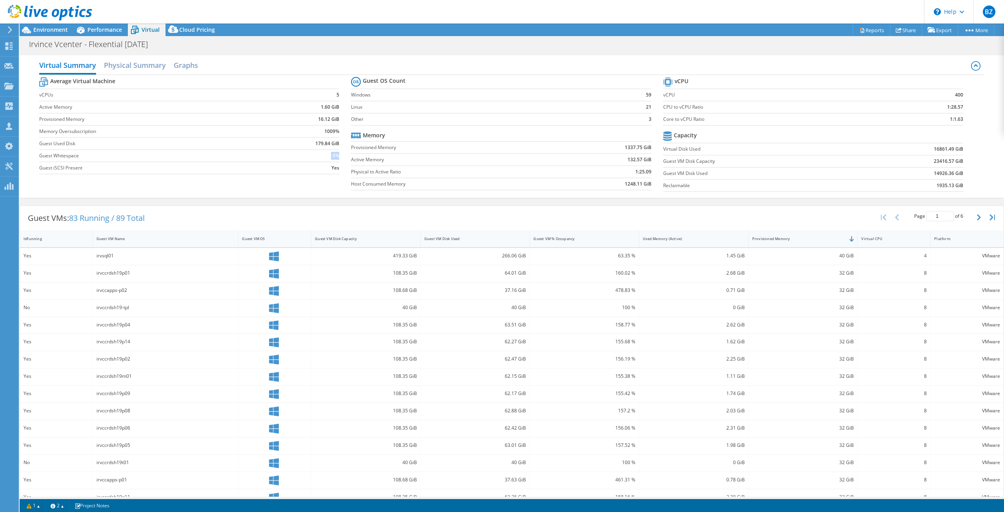
drag, startPoint x: 329, startPoint y: 156, endPoint x: 336, endPoint y: 156, distance: 7.1
click at [336, 156] on b "-5%" at bounding box center [335, 156] width 8 height 8
drag, startPoint x: 323, startPoint y: 130, endPoint x: 335, endPoint y: 131, distance: 12.2
click at [335, 131] on b "1009%" at bounding box center [331, 131] width 15 height 8
click at [195, 65] on h2 "Graphs" at bounding box center [186, 65] width 24 height 17
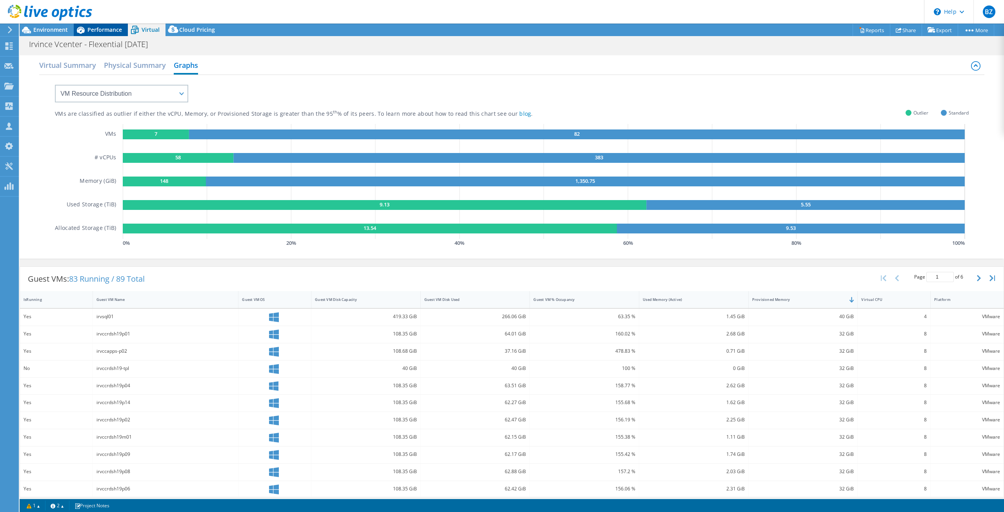
click at [100, 24] on div "Performance" at bounding box center [101, 30] width 54 height 13
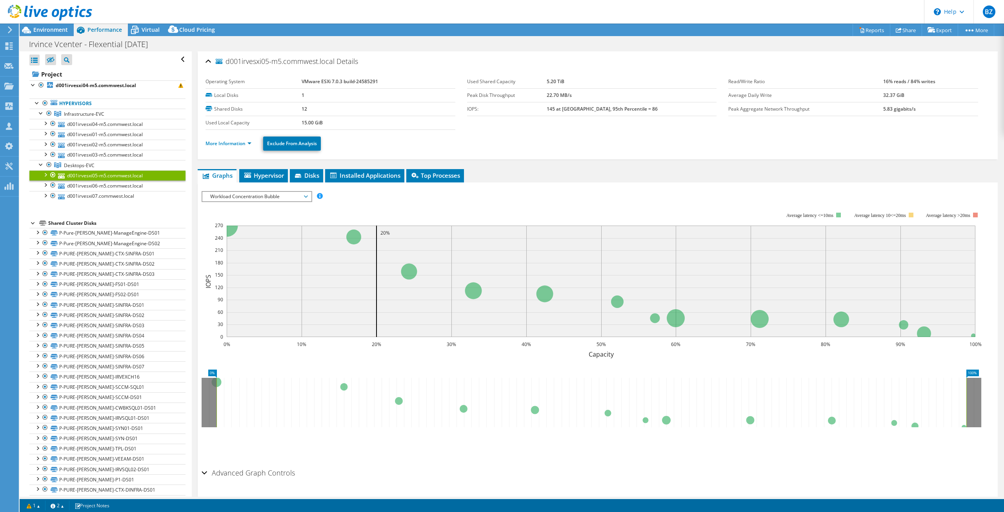
click at [271, 192] on span "Workload Concentration Bubble" at bounding box center [256, 196] width 101 height 9
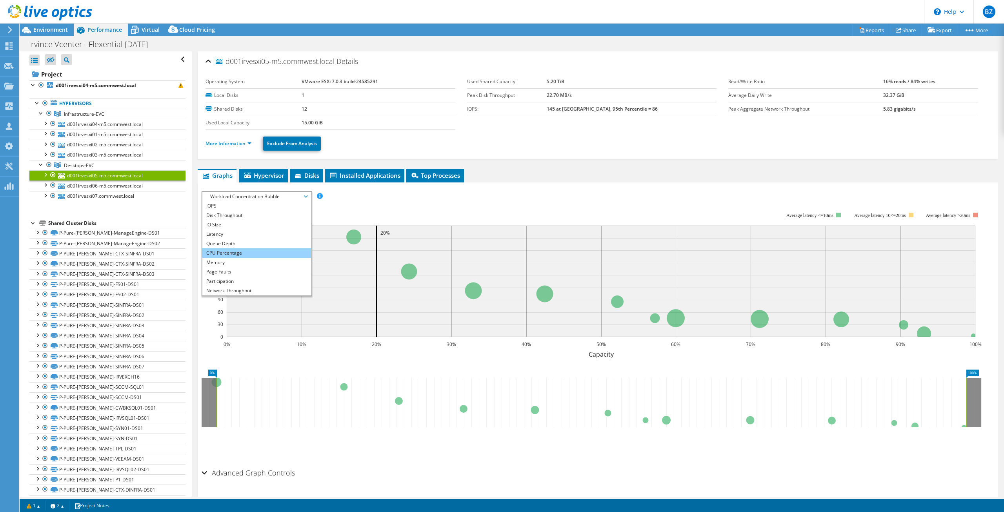
click at [242, 251] on li "CPU Percentage" at bounding box center [256, 252] width 109 height 9
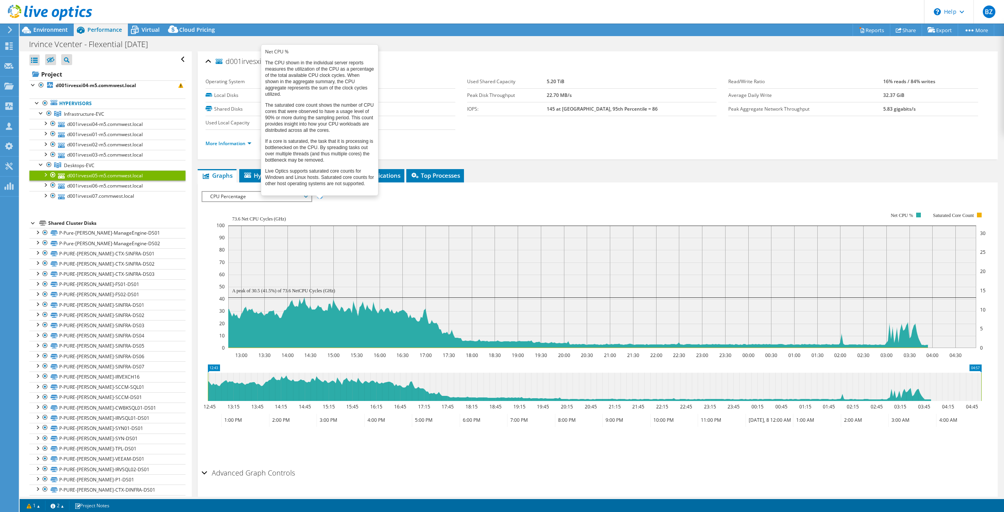
click at [302, 194] on span "CPU Percentage" at bounding box center [256, 196] width 101 height 9
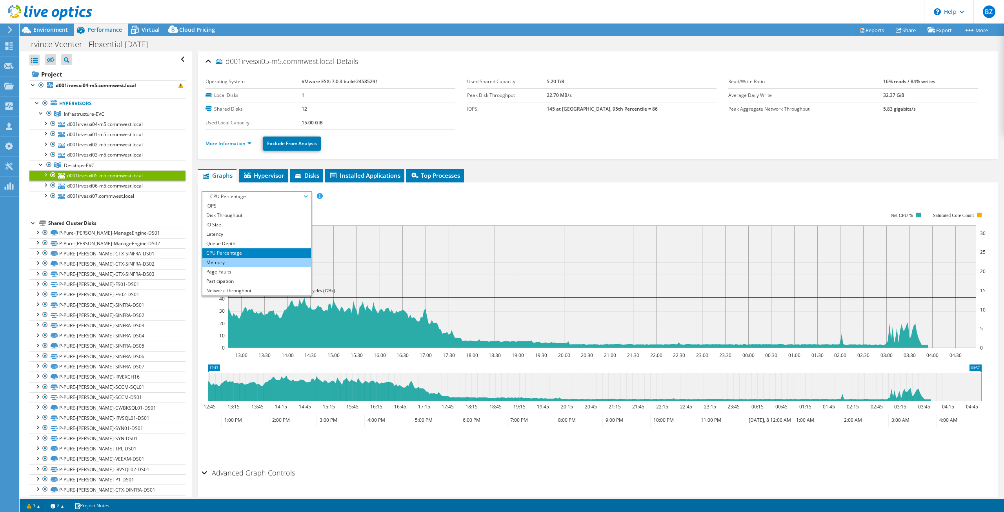
click at [271, 258] on li "Memory" at bounding box center [256, 262] width 109 height 9
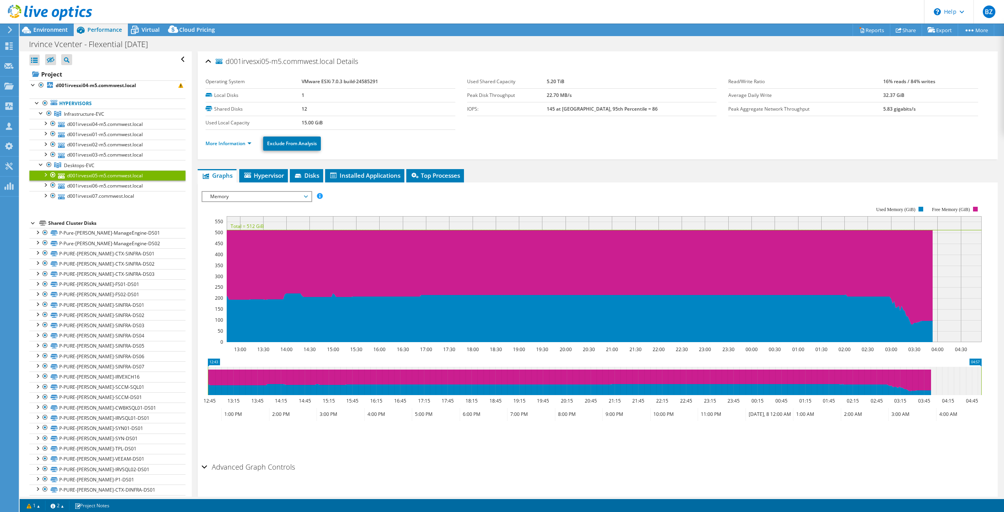
click at [300, 197] on span "Memory" at bounding box center [256, 196] width 101 height 9
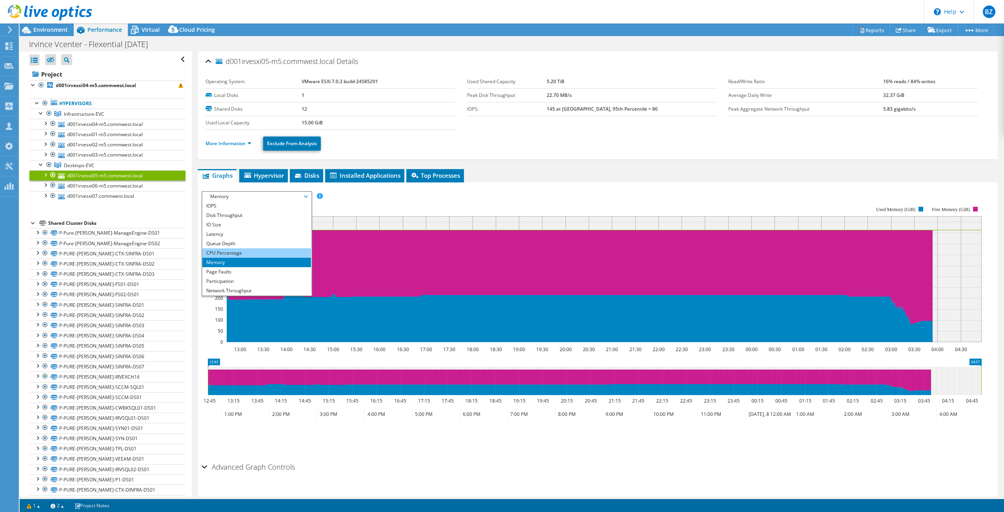
click at [272, 251] on li "CPU Percentage" at bounding box center [256, 252] width 109 height 9
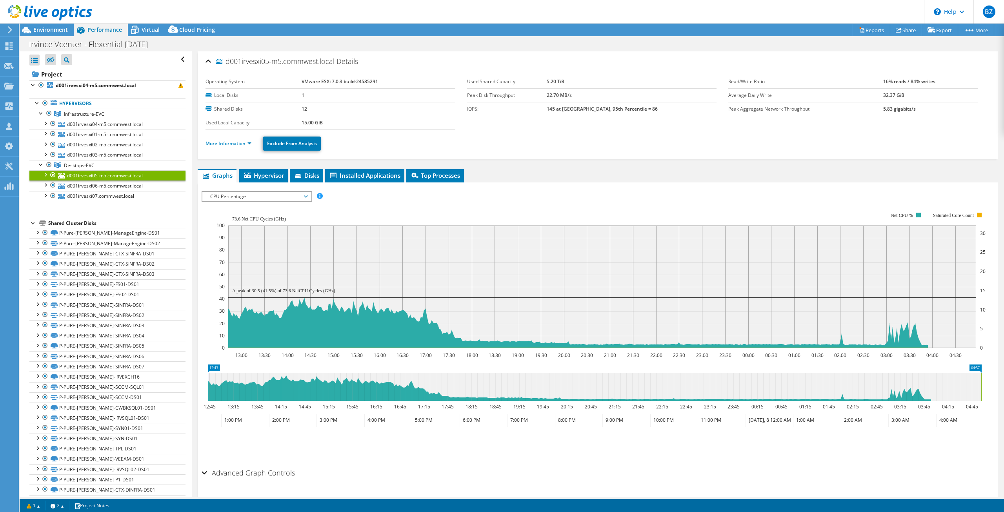
click at [551, 205] on rect at bounding box center [600, 280] width 769 height 157
